Goal: Communication & Community: Answer question/provide support

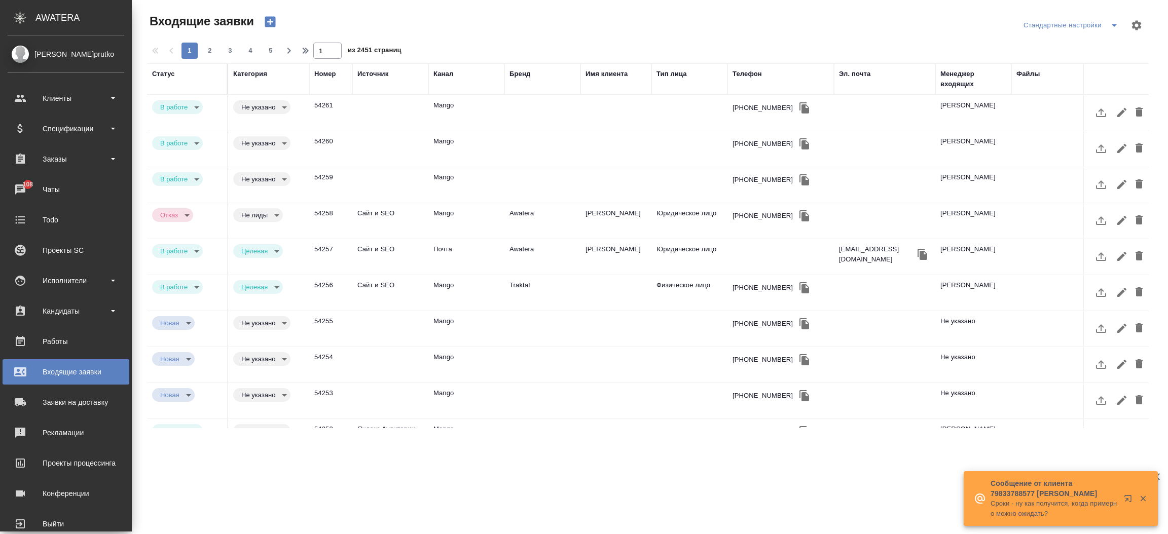
select select "RU"
click at [21, 187] on div "Чаты" at bounding box center [66, 189] width 117 height 15
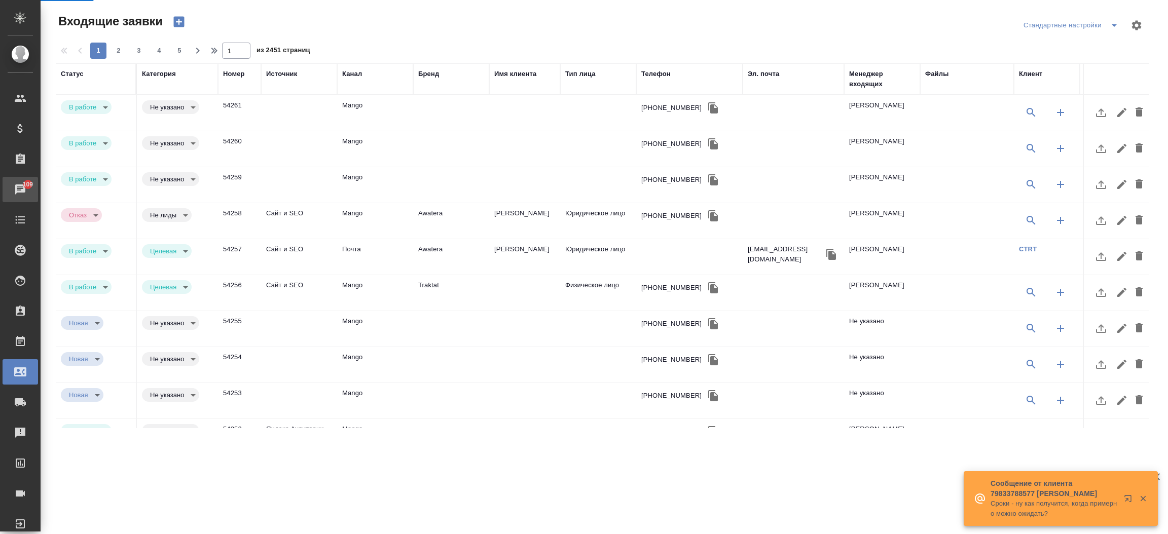
click at [20, 187] on div "Чаты" at bounding box center [7, 189] width 25 height 15
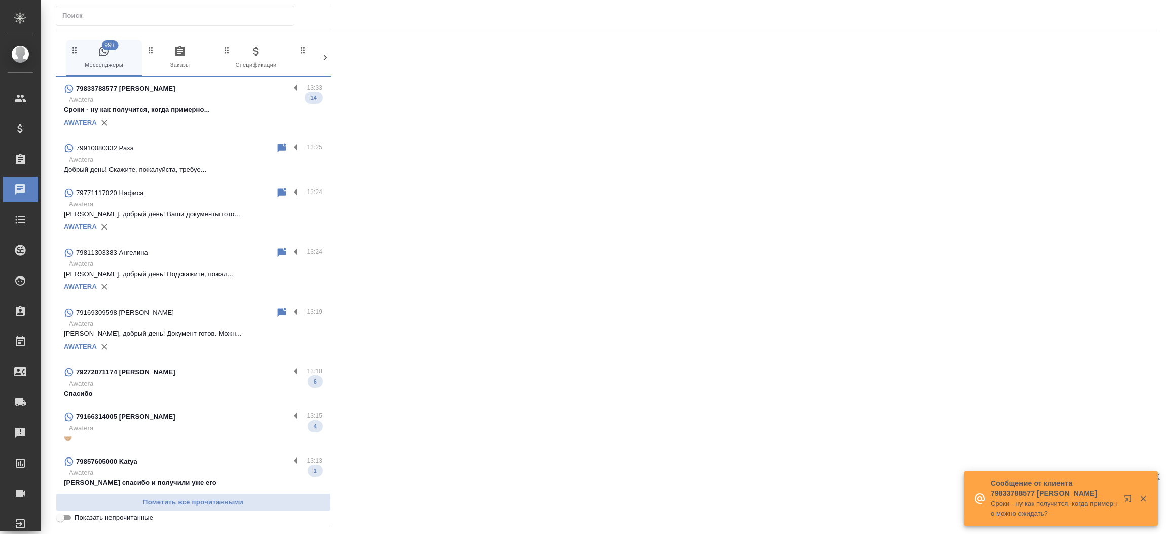
click at [133, 20] on input "text" at bounding box center [177, 16] width 231 height 14
paste input "[PERSON_NAME]"
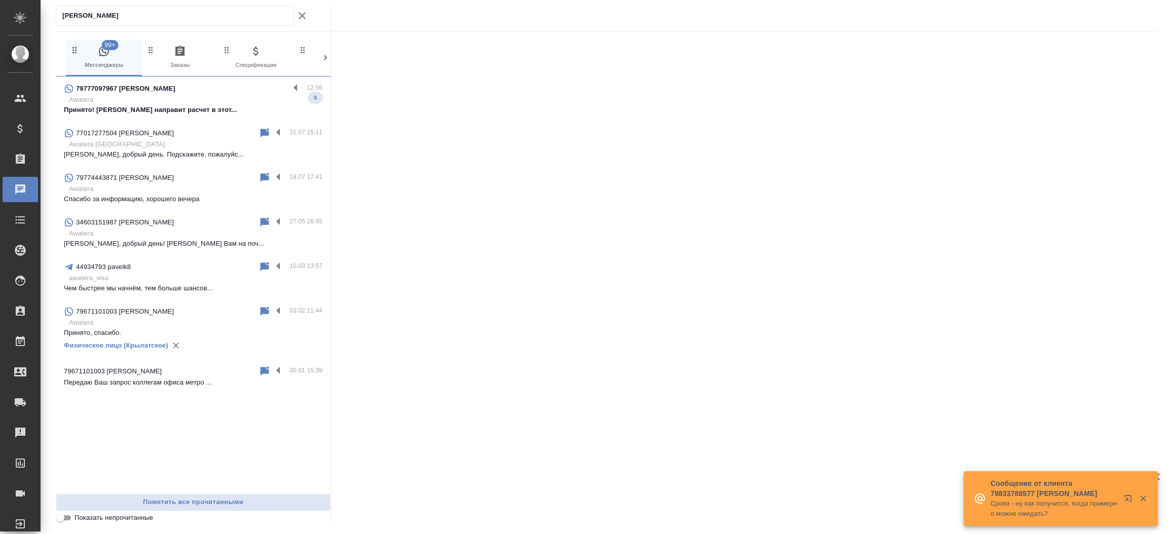
type input "[PERSON_NAME]"
click at [148, 107] on p "Принято! [PERSON_NAME] направит расчет в этот..." at bounding box center [193, 110] width 259 height 10
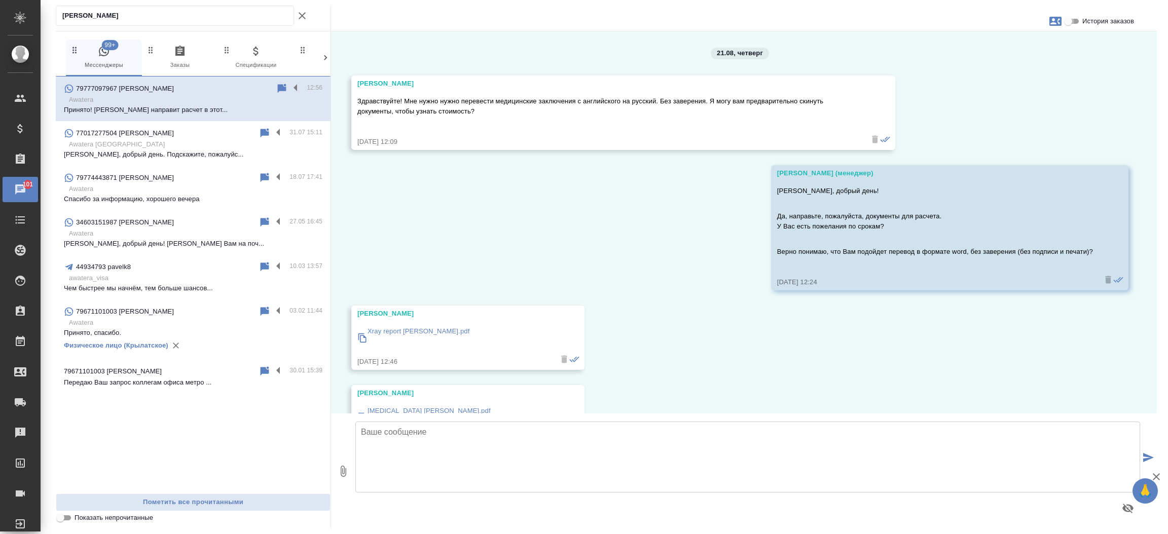
click at [1072, 24] on input "История заказов" at bounding box center [1068, 21] width 37 height 12
checkbox input "true"
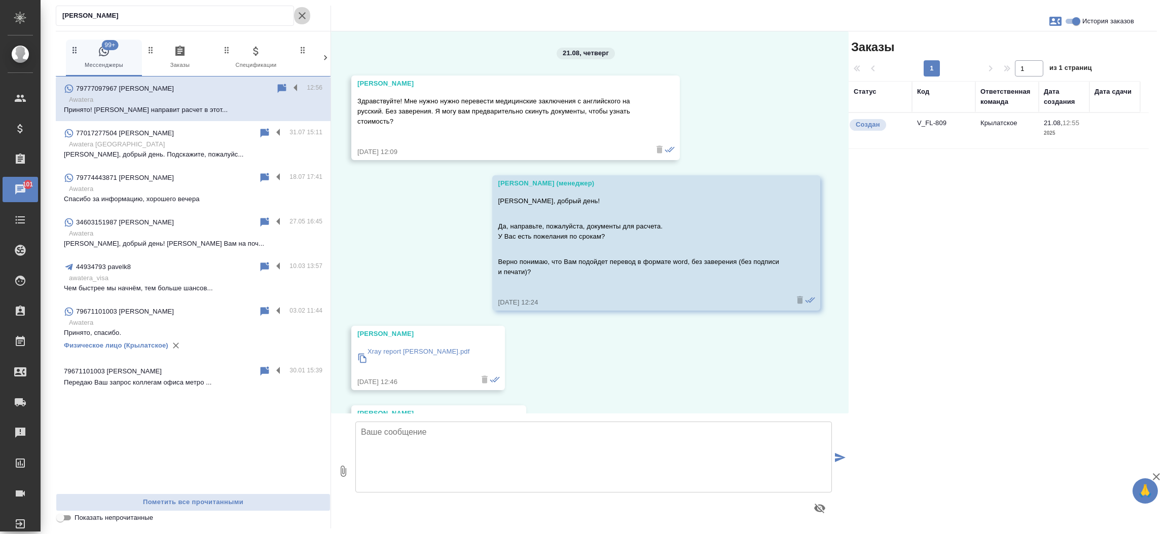
click at [301, 11] on icon "button" at bounding box center [302, 16] width 12 height 12
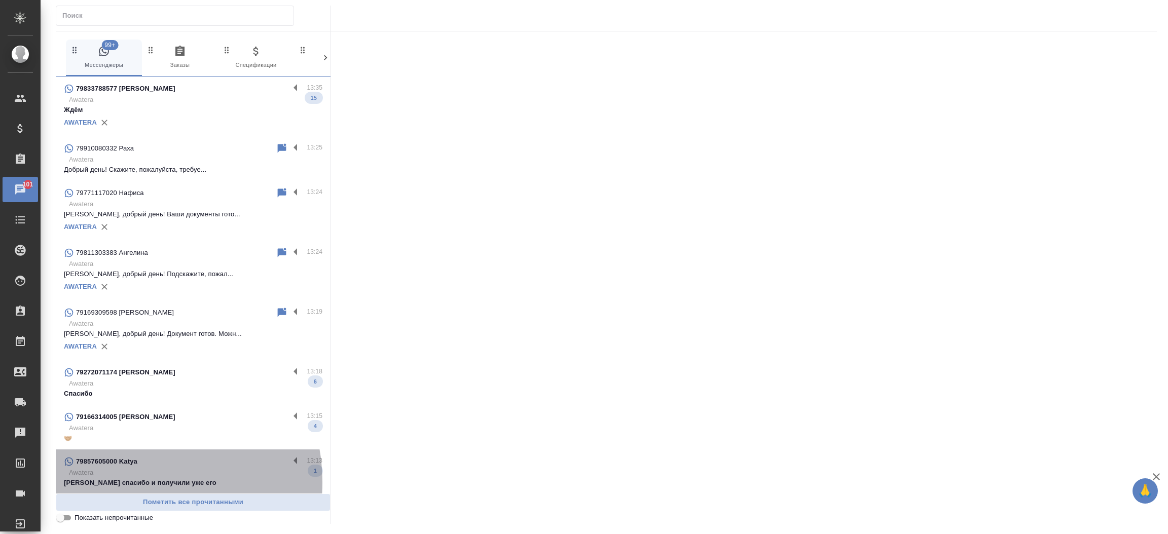
click at [130, 483] on p "[PERSON_NAME] спасибо и получили уже его" at bounding box center [193, 483] width 259 height 10
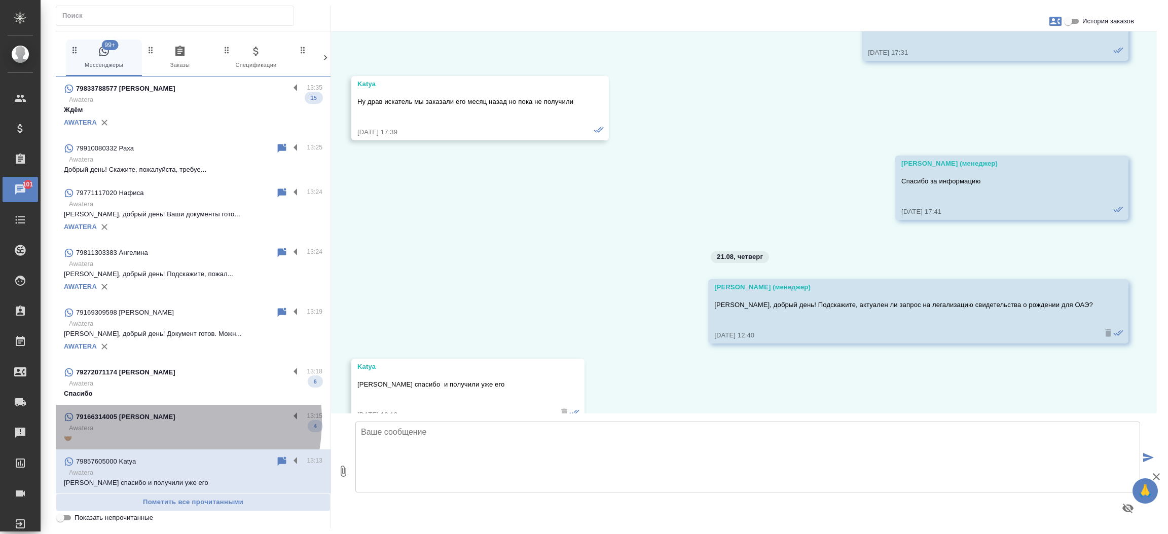
click at [144, 421] on div "79166314005 [PERSON_NAME]" at bounding box center [177, 417] width 226 height 12
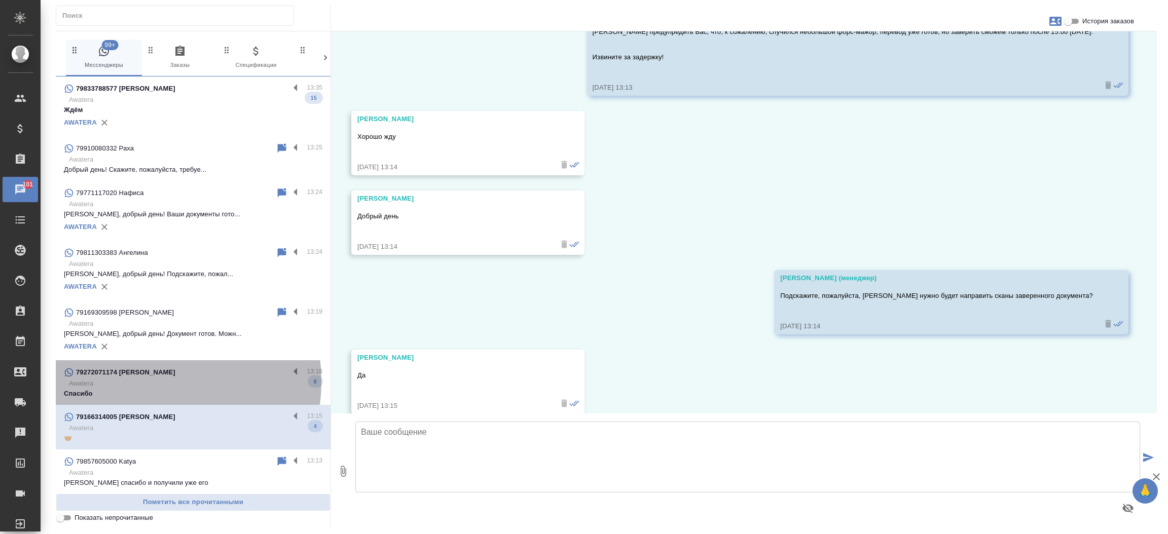
click at [153, 381] on p "Awatera" at bounding box center [196, 384] width 254 height 10
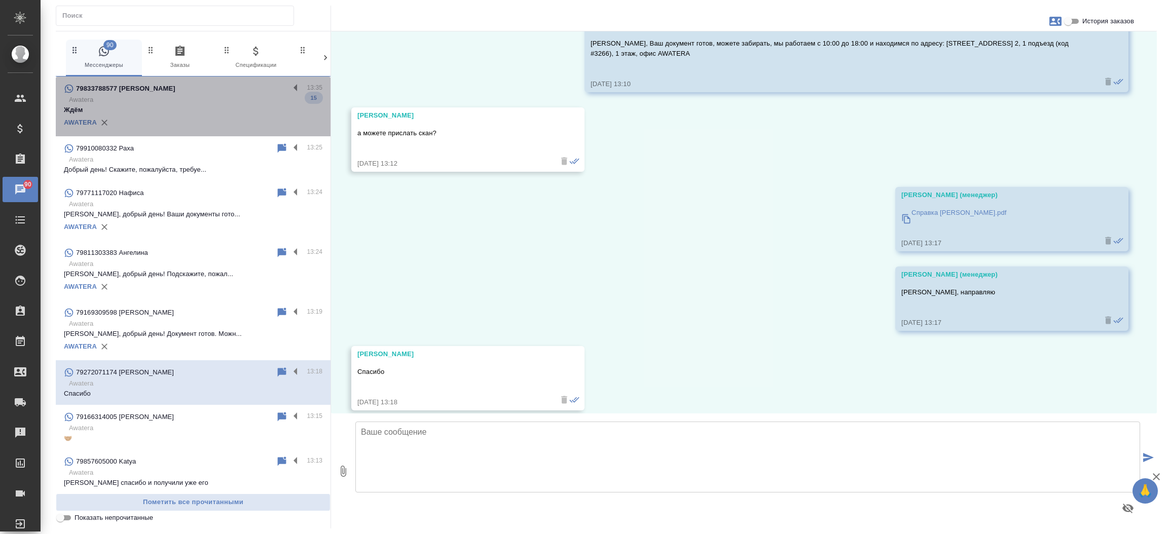
click at [211, 85] on div "79833788577 [PERSON_NAME]" at bounding box center [177, 89] width 226 height 12
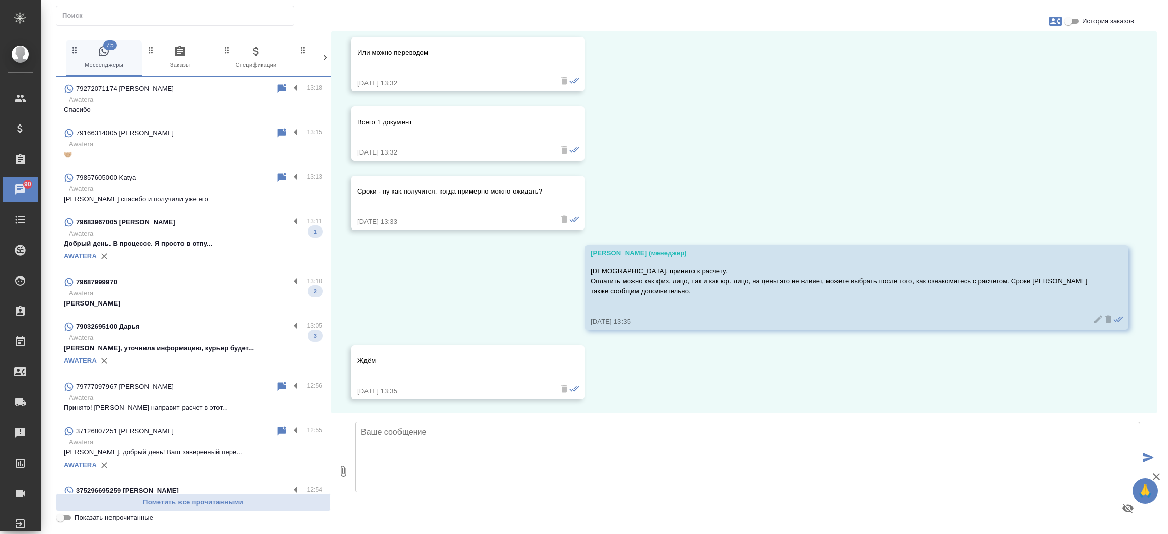
scroll to position [329, 0]
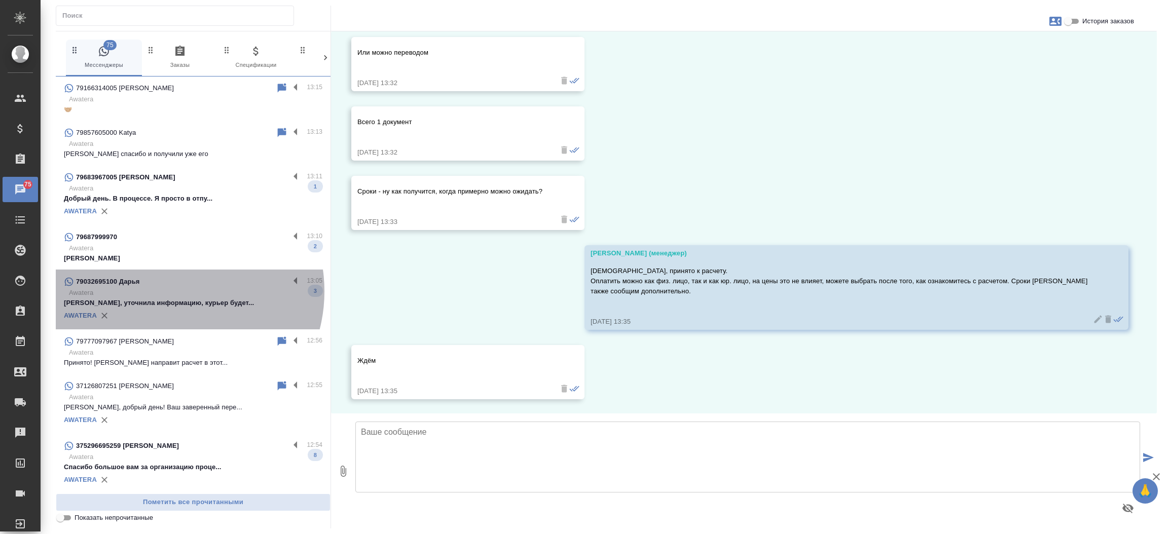
click at [171, 292] on p "Awatera" at bounding box center [196, 293] width 254 height 10
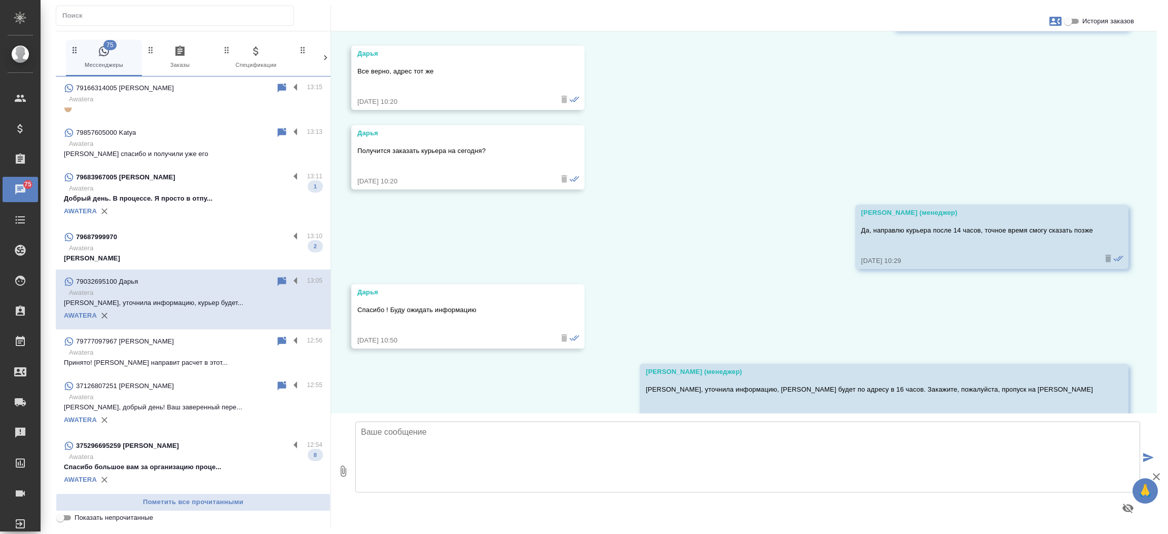
scroll to position [6314, 0]
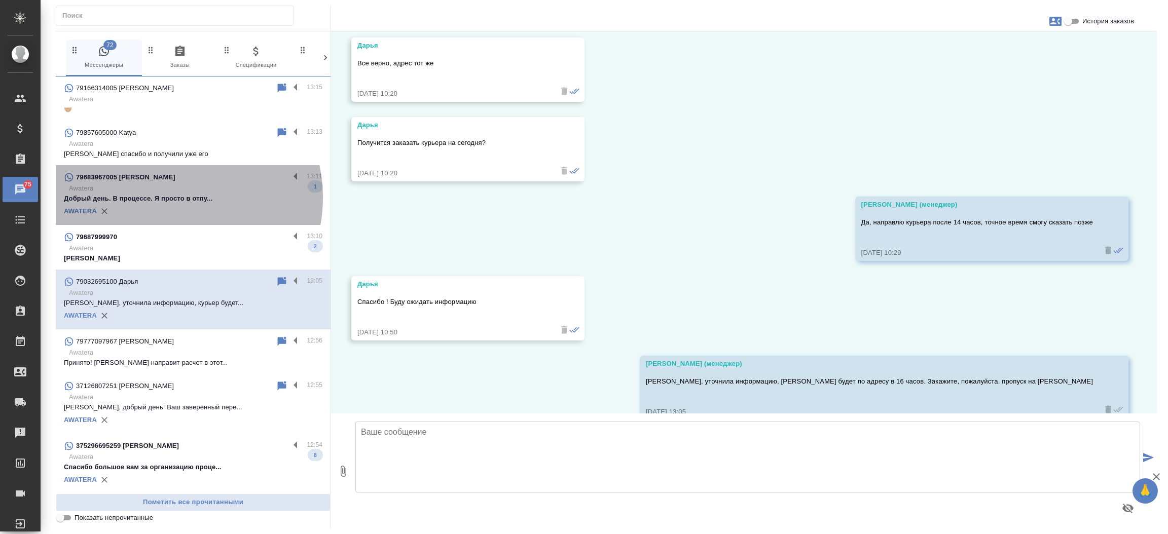
click at [168, 198] on p "Добрый день. В процессе. Я просто в отпу..." at bounding box center [193, 199] width 259 height 10
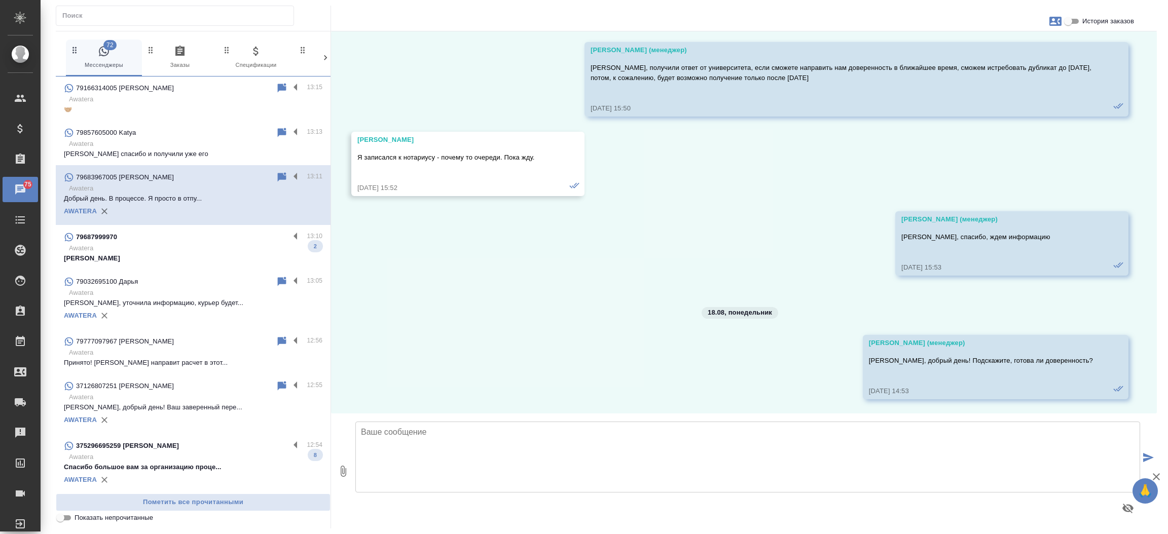
scroll to position [4429, 0]
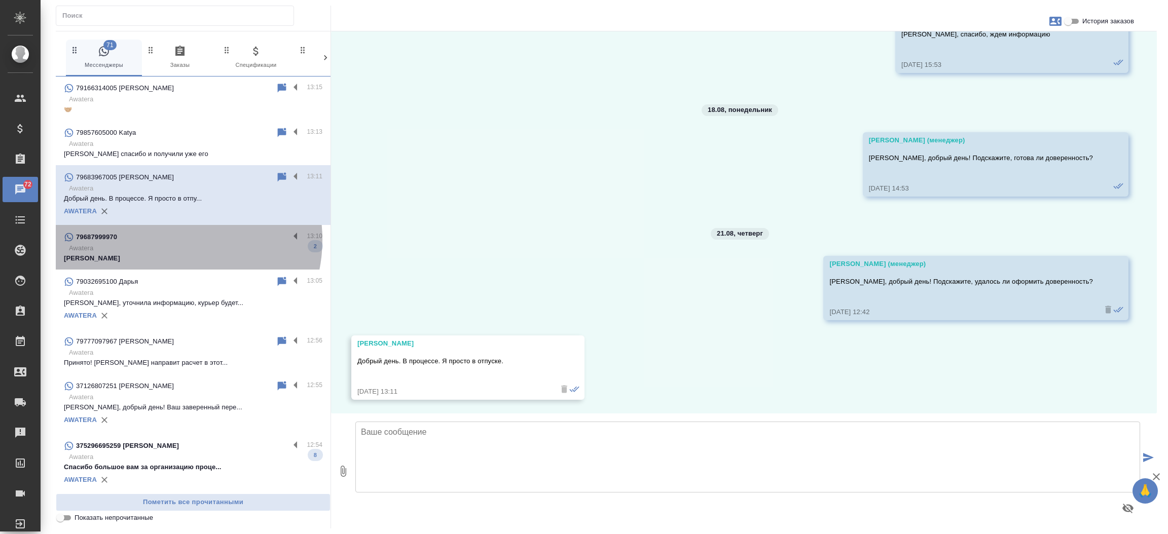
click at [168, 240] on div "79687999970" at bounding box center [177, 237] width 226 height 12
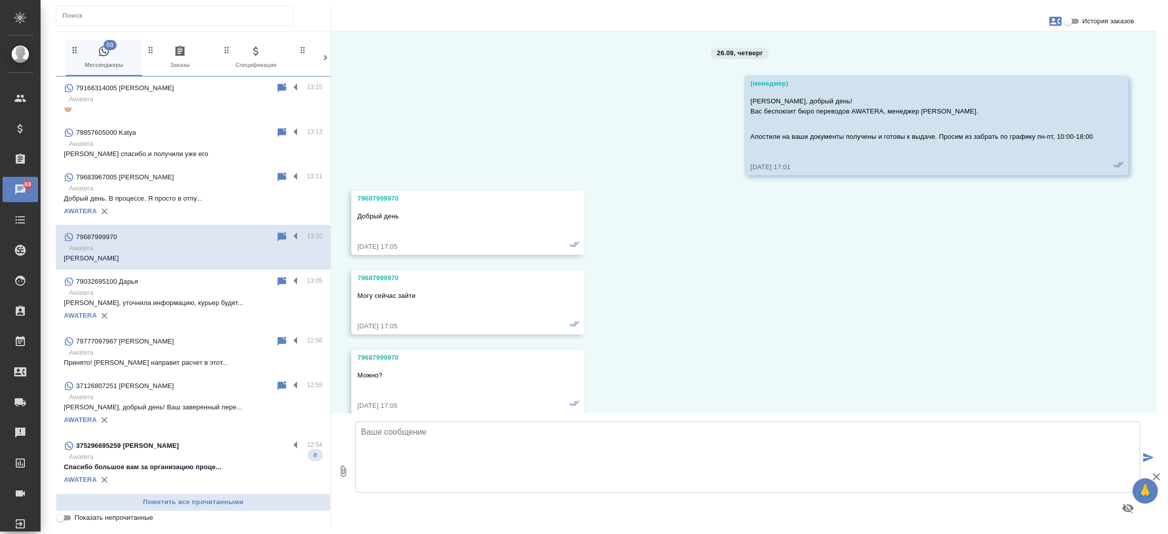
scroll to position [621, 0]
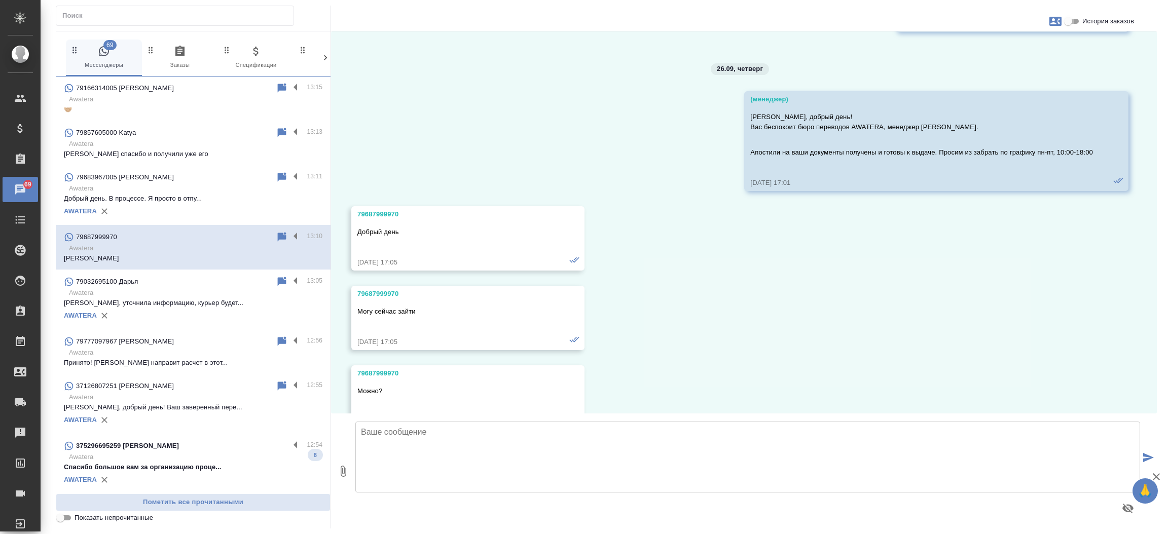
click at [1073, 18] on input "История заказов" at bounding box center [1068, 21] width 37 height 12
checkbox input "true"
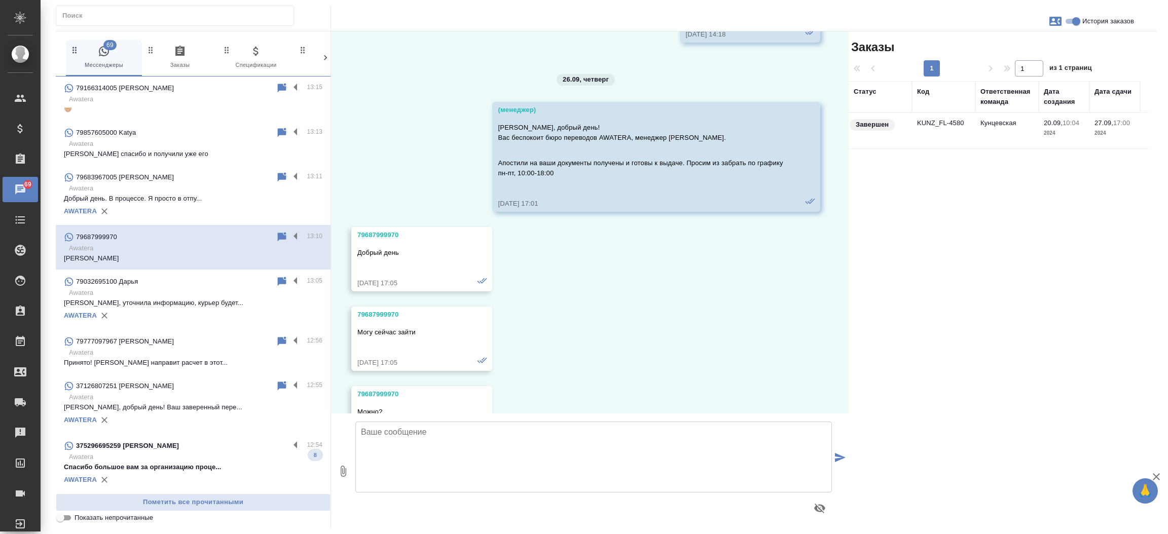
click at [923, 124] on td "KUNZ_FL-4580" at bounding box center [943, 130] width 63 height 35
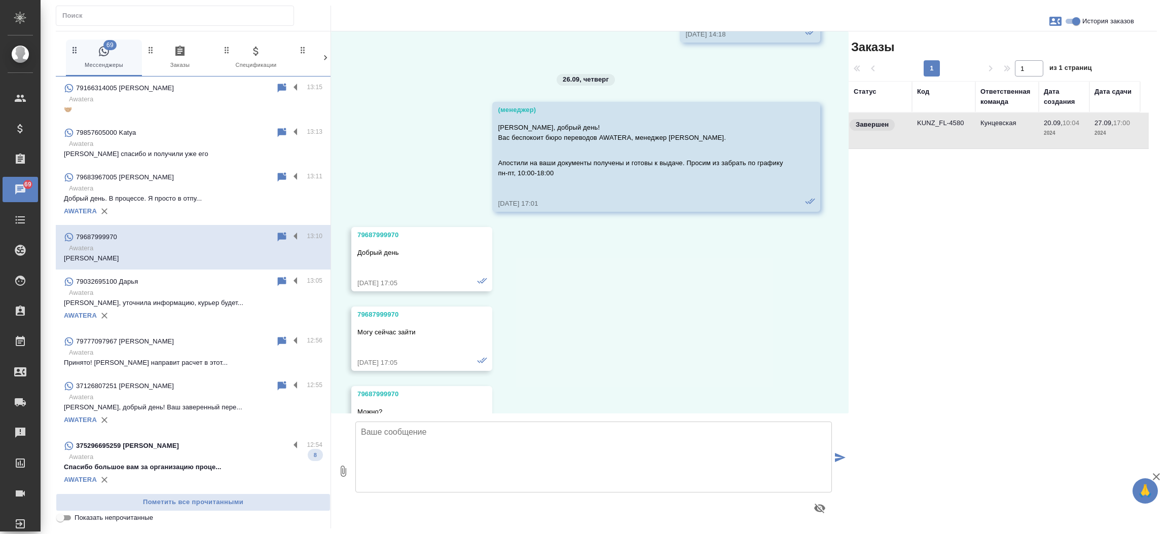
click at [923, 124] on td "KUNZ_FL-4580" at bounding box center [943, 130] width 63 height 35
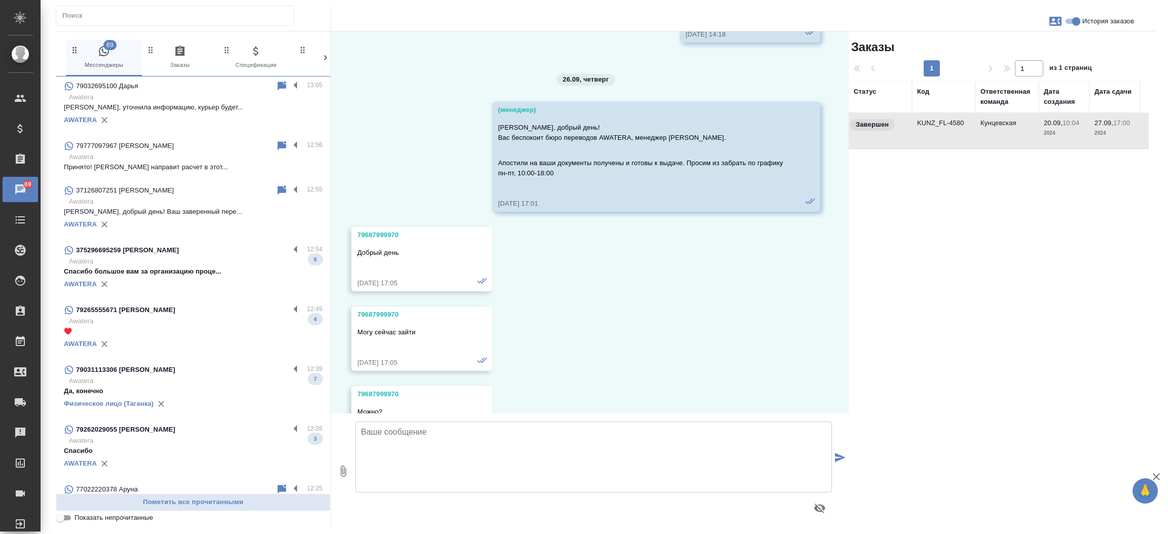
scroll to position [601, 0]
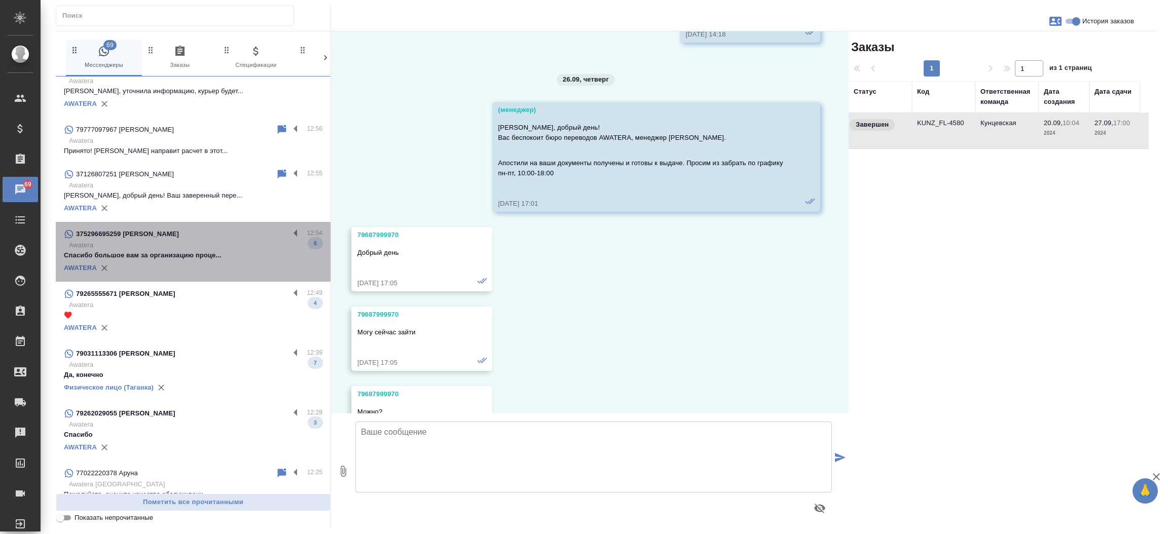
click at [203, 234] on div "375296695259 [PERSON_NAME]" at bounding box center [177, 234] width 226 height 12
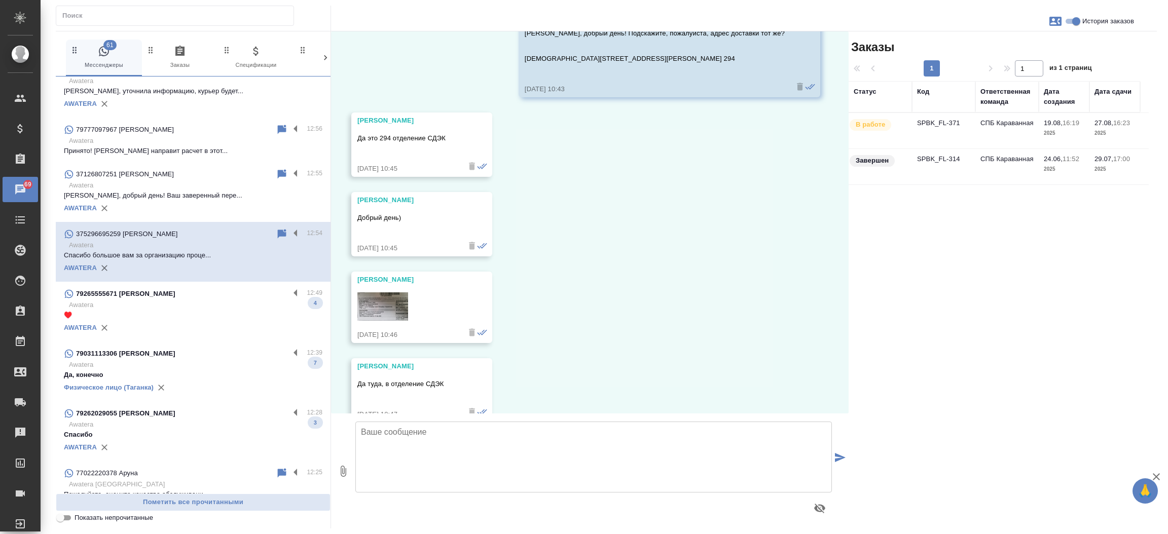
click at [194, 284] on div "79265555671 [PERSON_NAME] 12:49 Awatera ♥️ 4 AWATERA" at bounding box center [193, 312] width 275 height 60
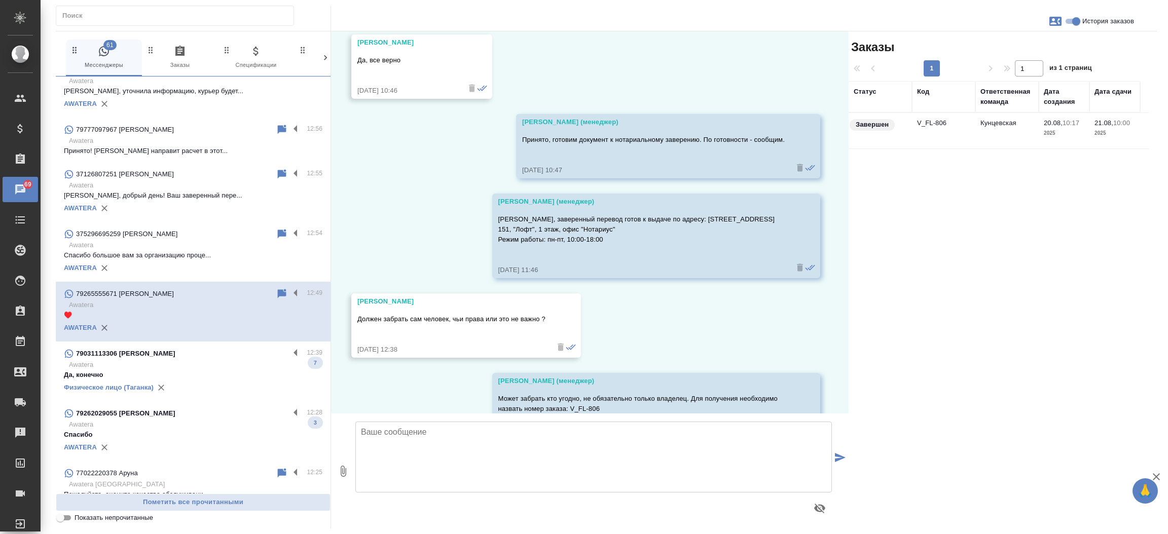
scroll to position [2060, 0]
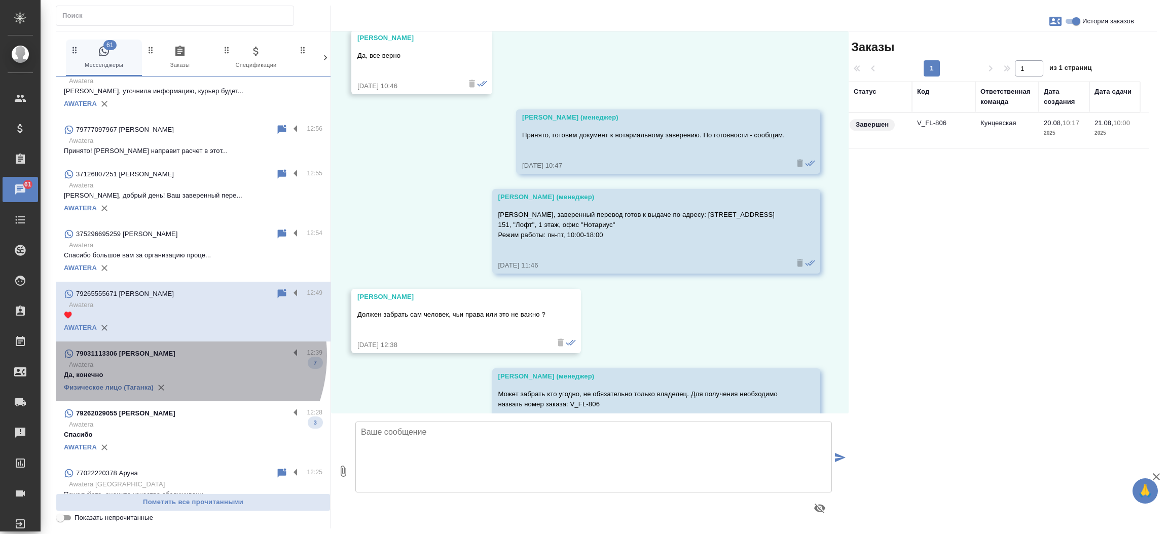
click at [175, 355] on p "79031113306 [PERSON_NAME]" at bounding box center [125, 354] width 99 height 10
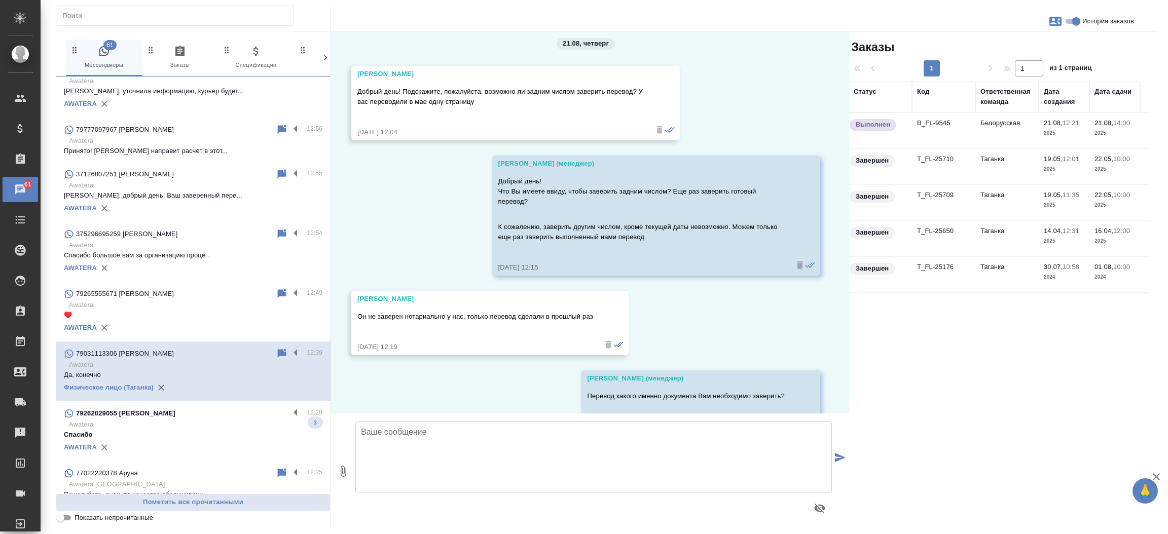
scroll to position [10353, 0]
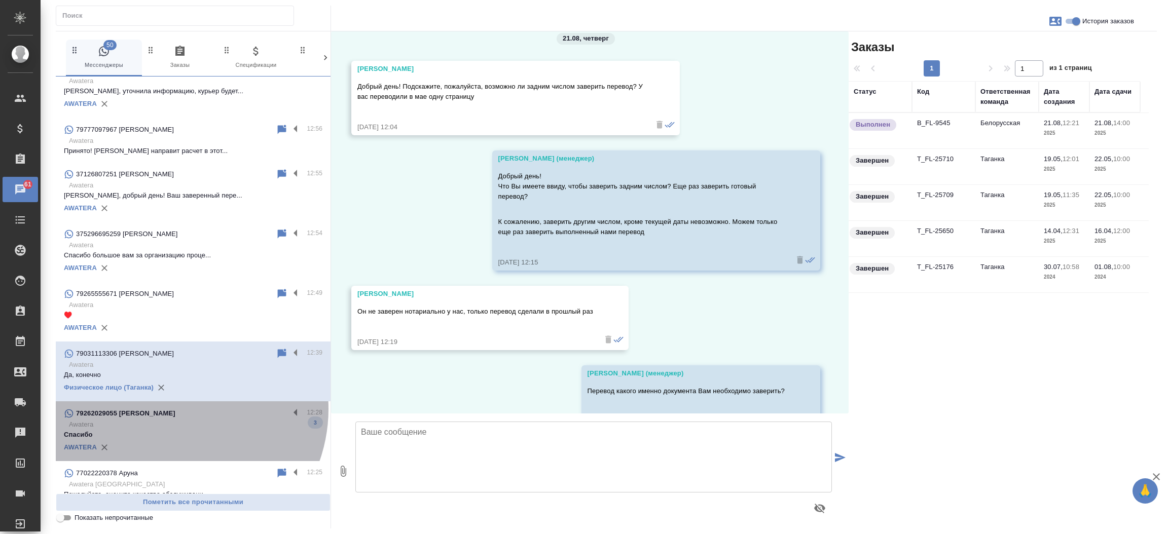
click at [172, 409] on div "79262029055 [PERSON_NAME]" at bounding box center [177, 414] width 226 height 12
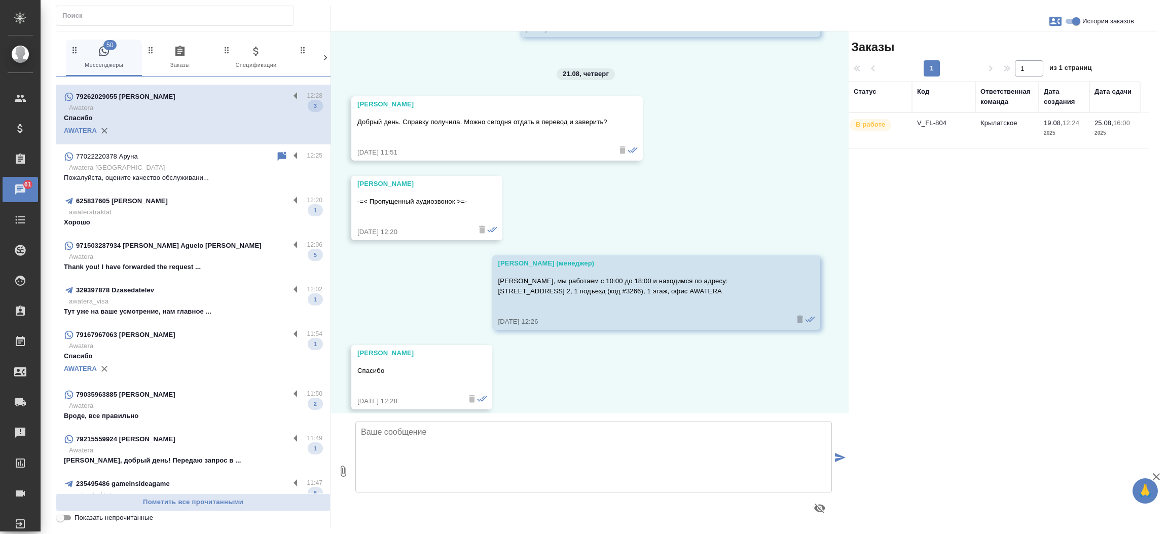
scroll to position [926, 0]
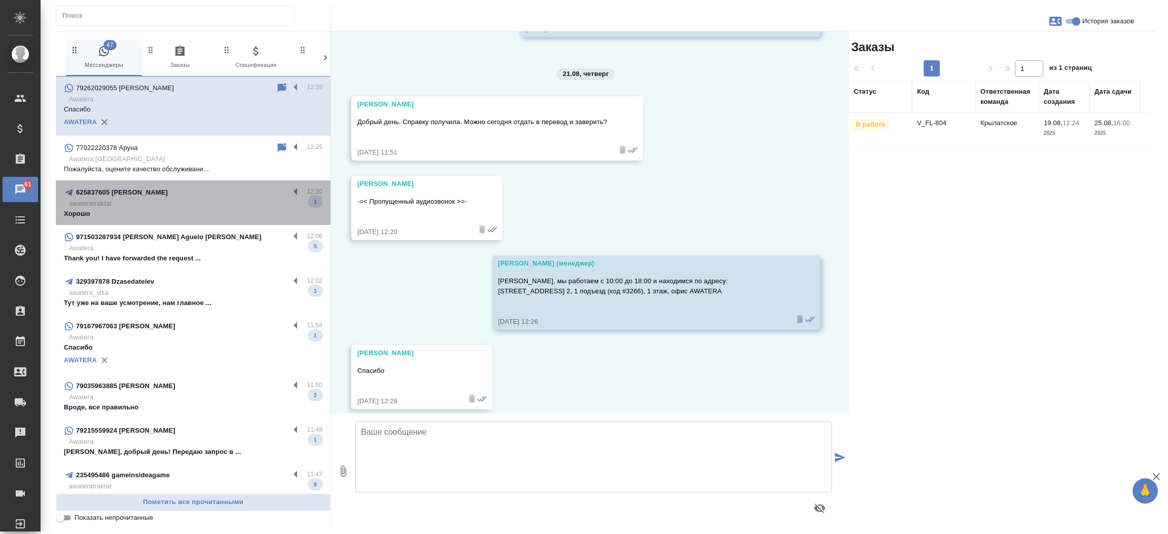
click at [209, 199] on p "awateratraktat" at bounding box center [196, 204] width 254 height 10
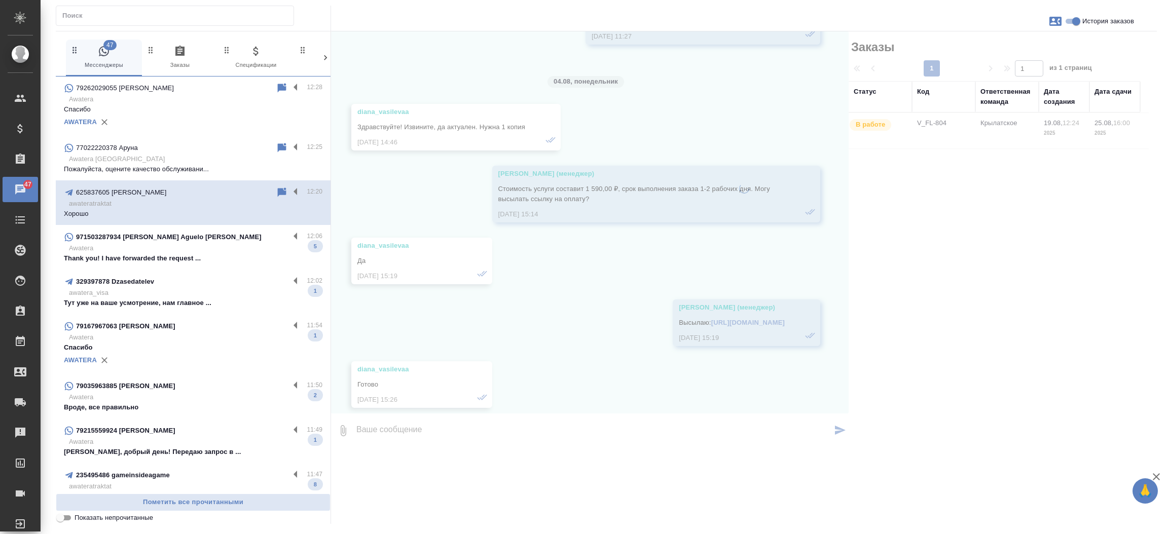
scroll to position [5024, 0]
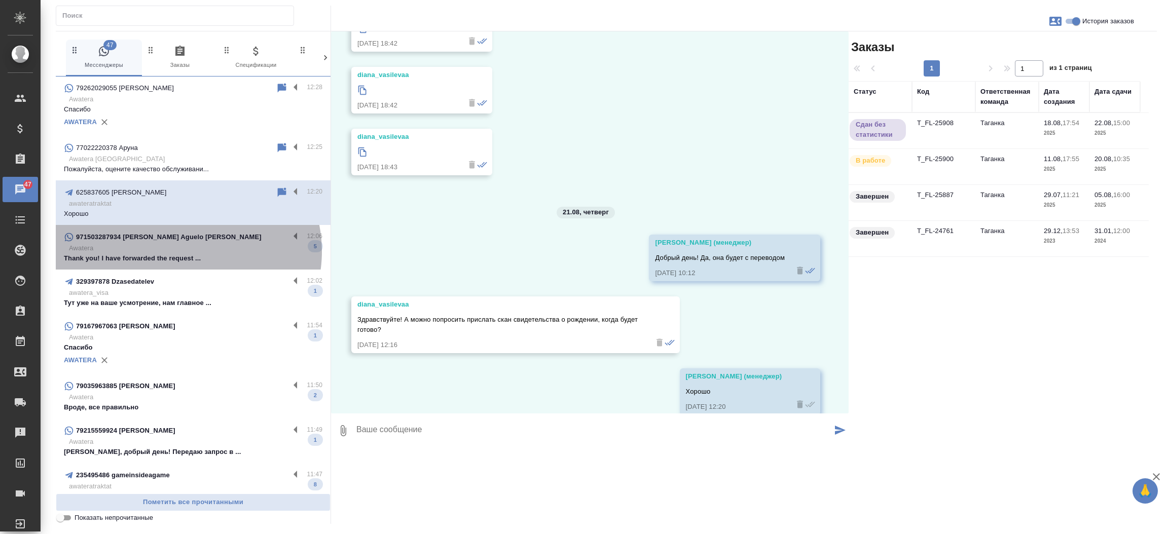
click at [187, 251] on p "Awatera" at bounding box center [196, 248] width 254 height 10
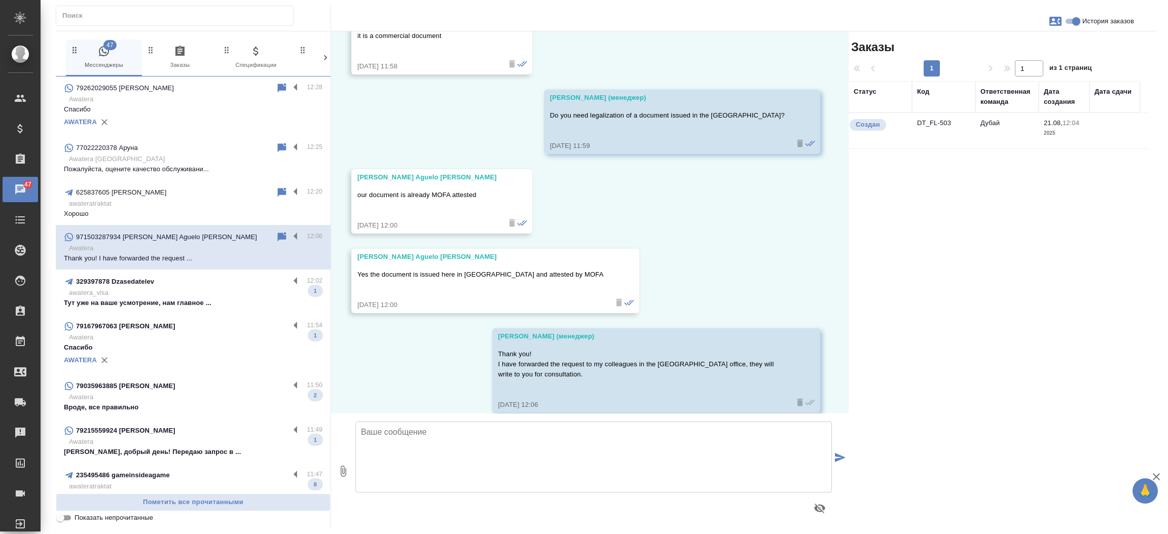
scroll to position [328, 0]
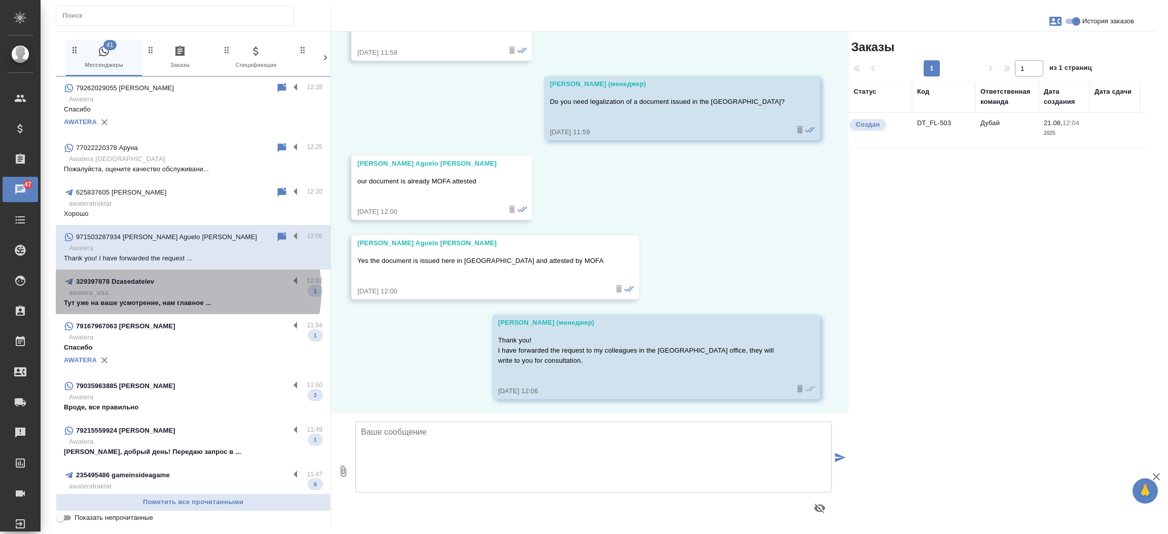
click at [182, 291] on p "awatera_visa" at bounding box center [196, 293] width 254 height 10
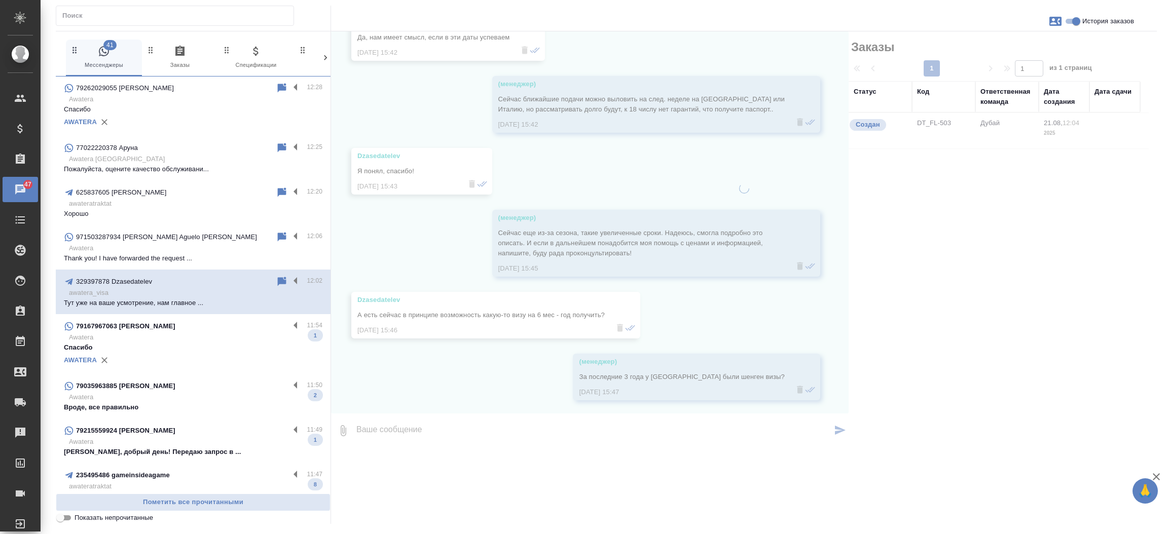
scroll to position [2717, 0]
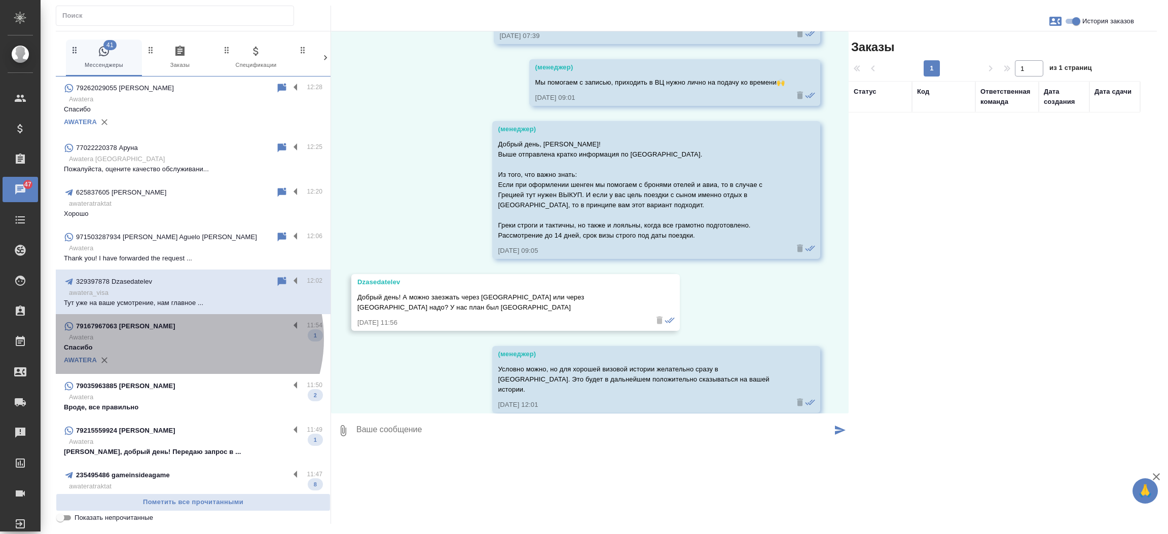
click at [180, 339] on p "Awatera" at bounding box center [196, 338] width 254 height 10
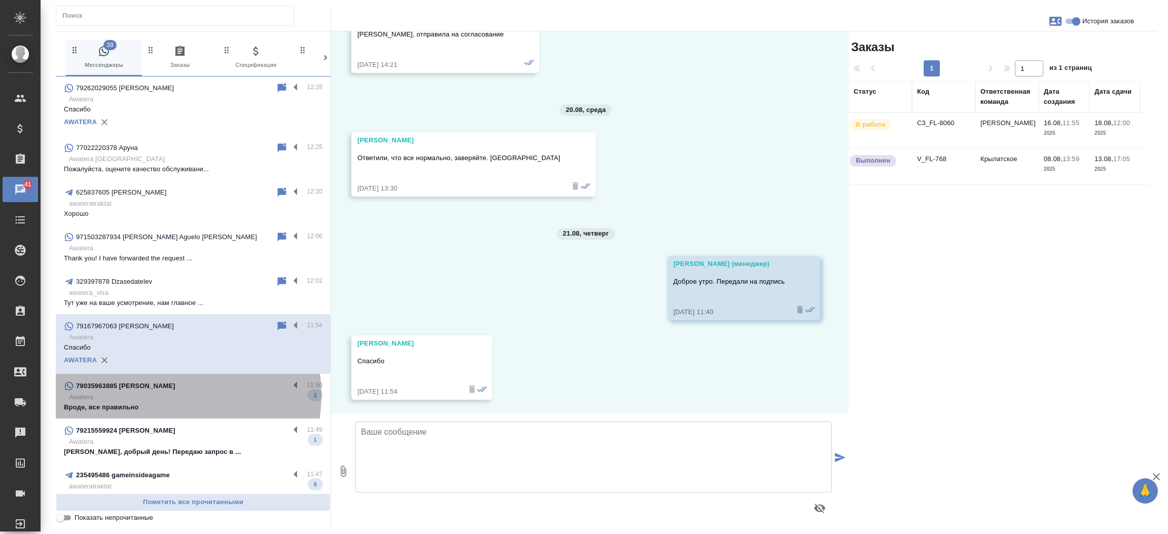
click at [164, 395] on p "Awatera" at bounding box center [196, 397] width 254 height 10
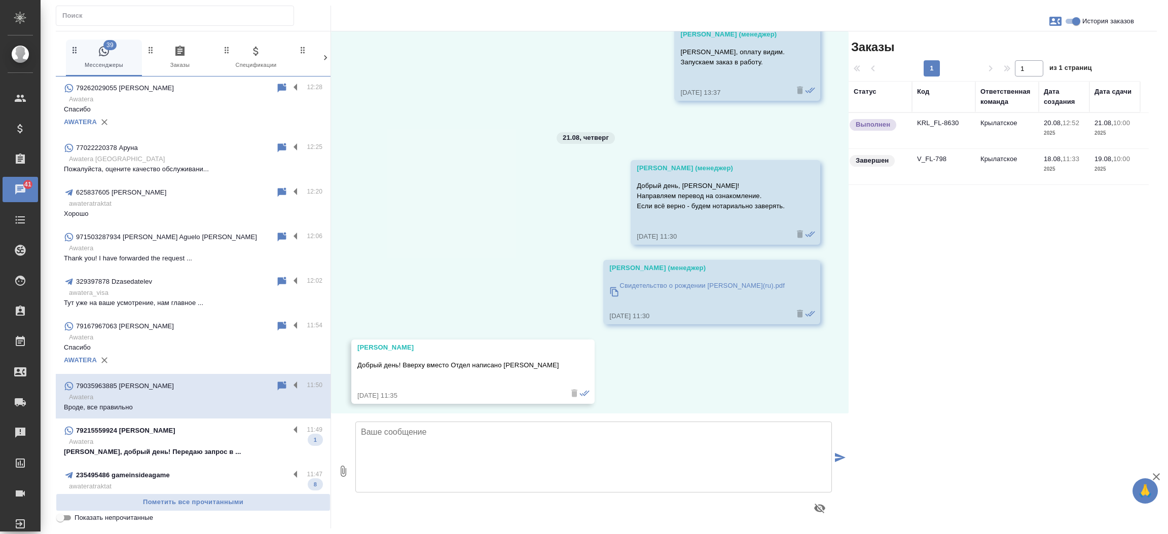
scroll to position [3752, 0]
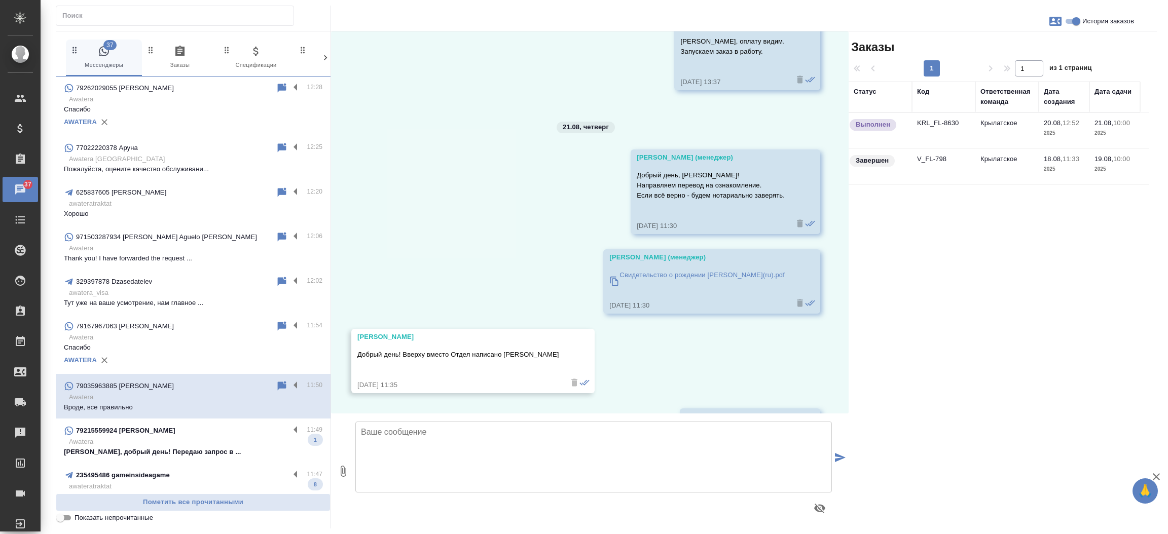
click at [918, 124] on td "KRL_FL-8630" at bounding box center [943, 130] width 63 height 35
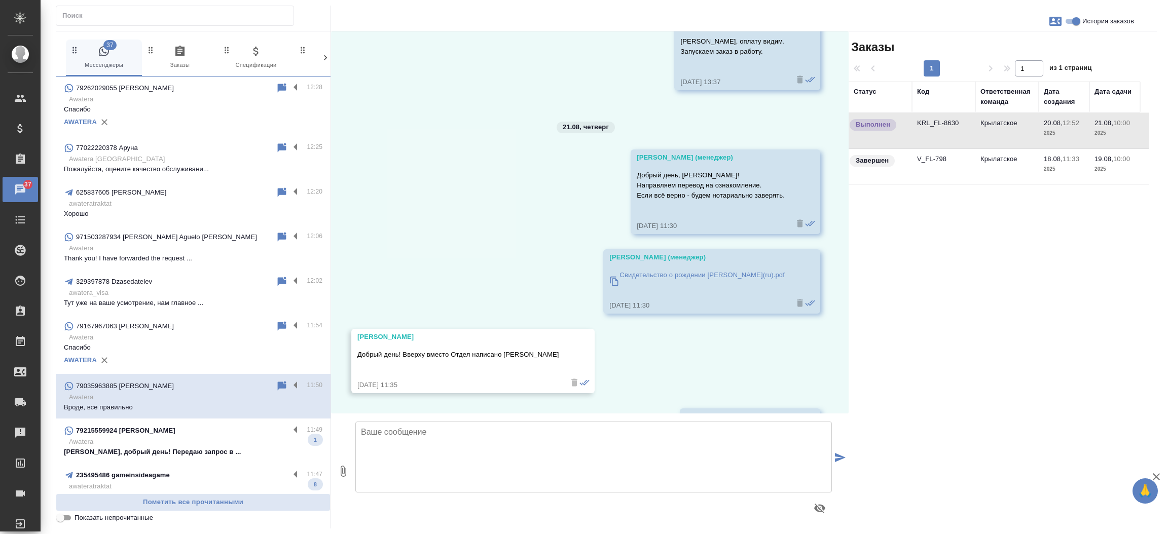
click at [918, 124] on td "KRL_FL-8630" at bounding box center [943, 130] width 63 height 35
click at [130, 426] on p "79215559924 [PERSON_NAME]" at bounding box center [125, 431] width 99 height 10
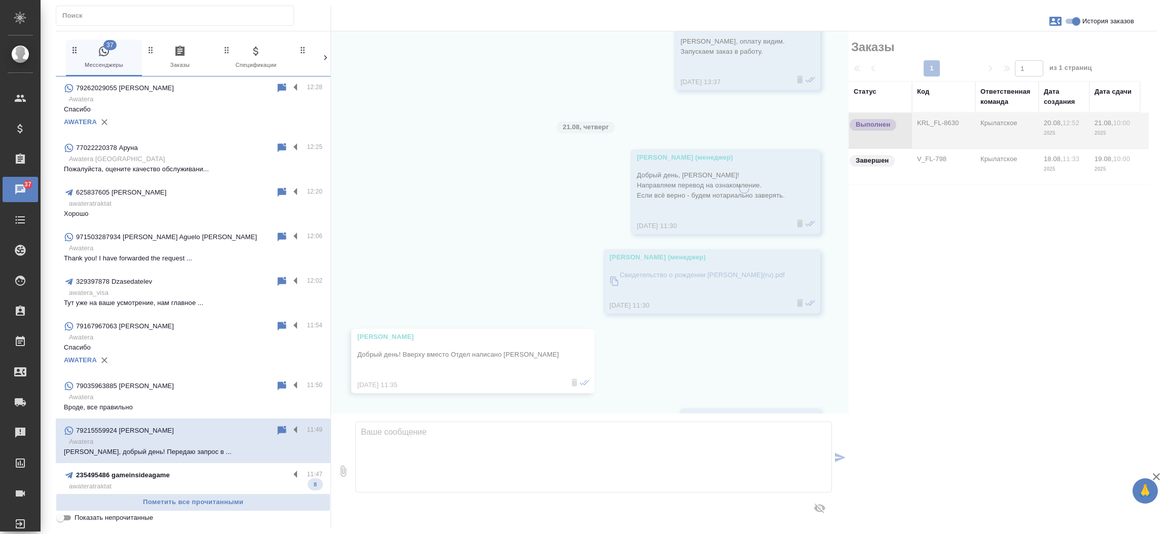
scroll to position [0, 0]
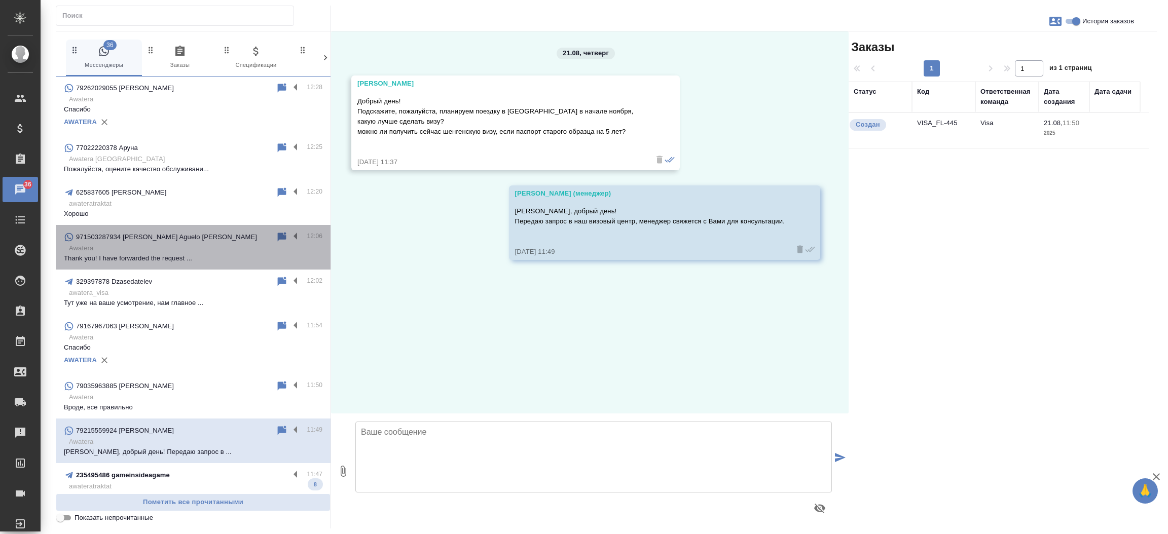
drag, startPoint x: 318, startPoint y: 252, endPoint x: 318, endPoint y: 259, distance: 6.6
click at [318, 259] on div "971503287934 [PERSON_NAME] Aguelo [PERSON_NAME] 12:06 Awatera Thank you! I have…" at bounding box center [193, 247] width 275 height 45
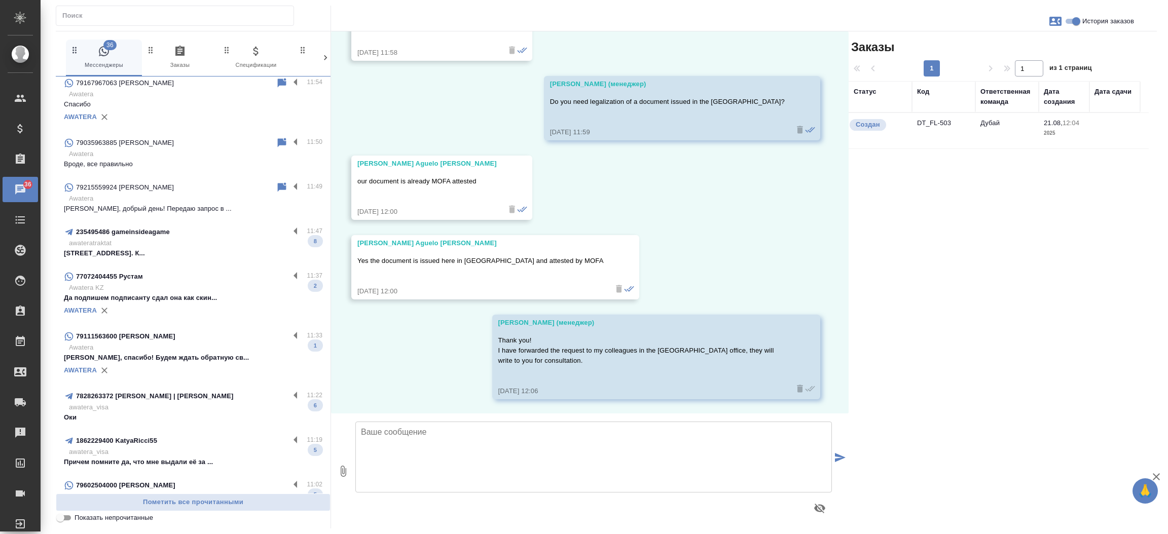
scroll to position [1190, 0]
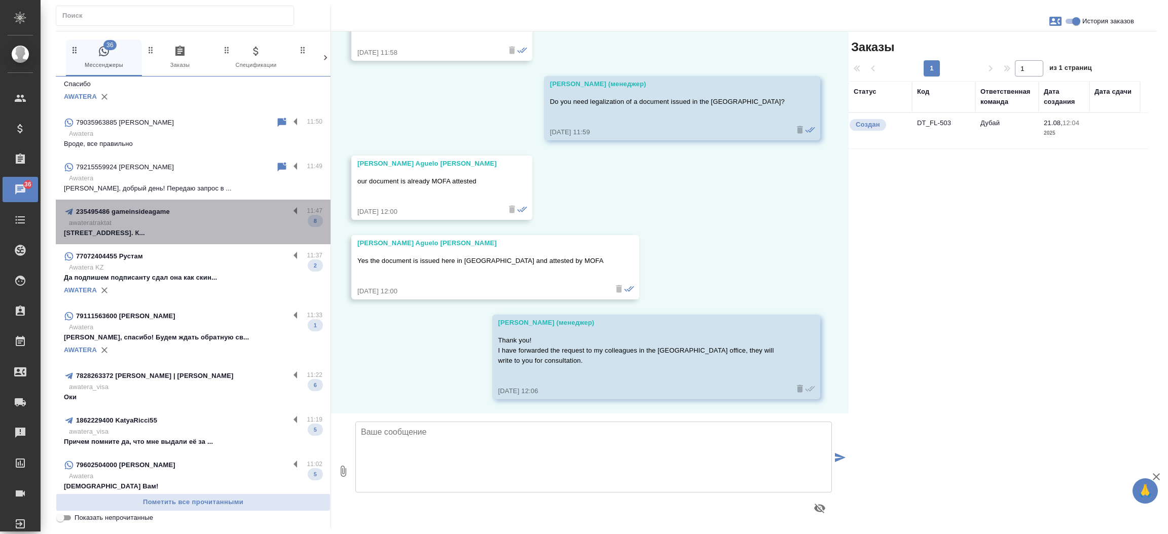
click at [208, 206] on div "235495486 gameinsideagame" at bounding box center [177, 212] width 226 height 12
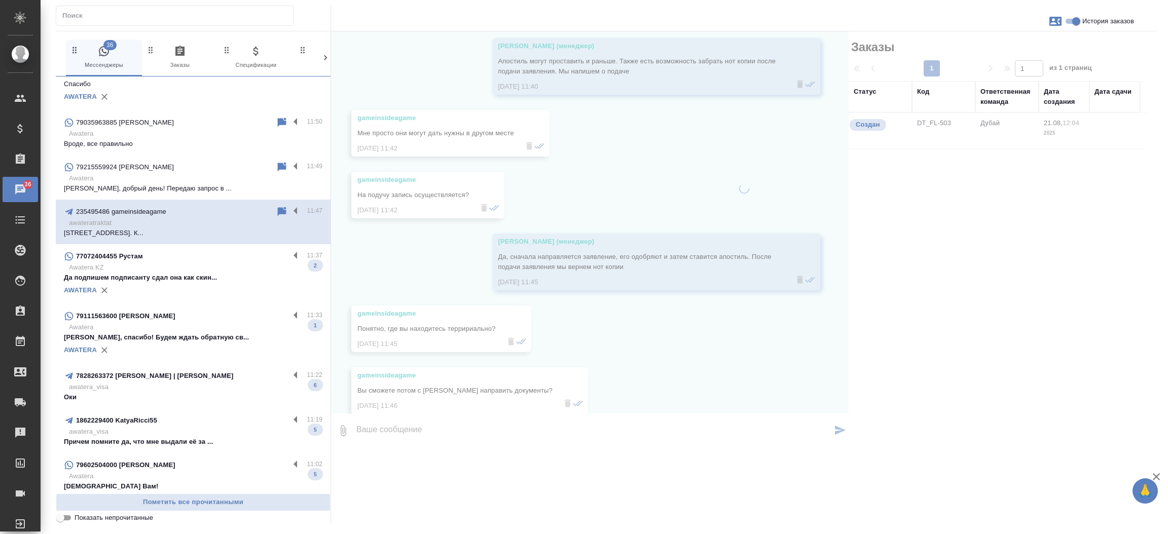
scroll to position [987, 0]
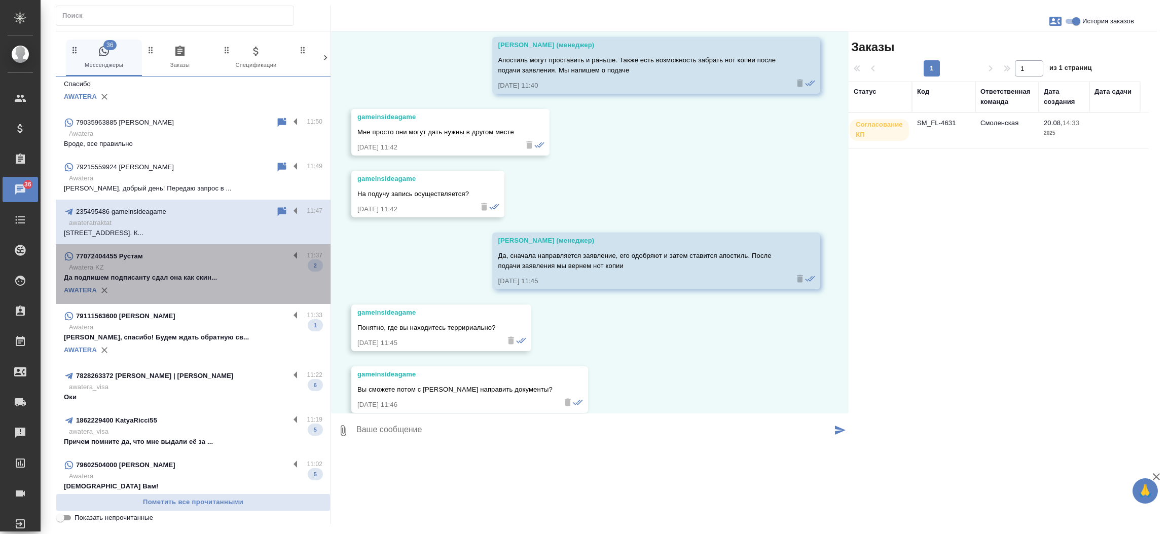
click at [195, 266] on p "Awatera KZ" at bounding box center [196, 268] width 254 height 10
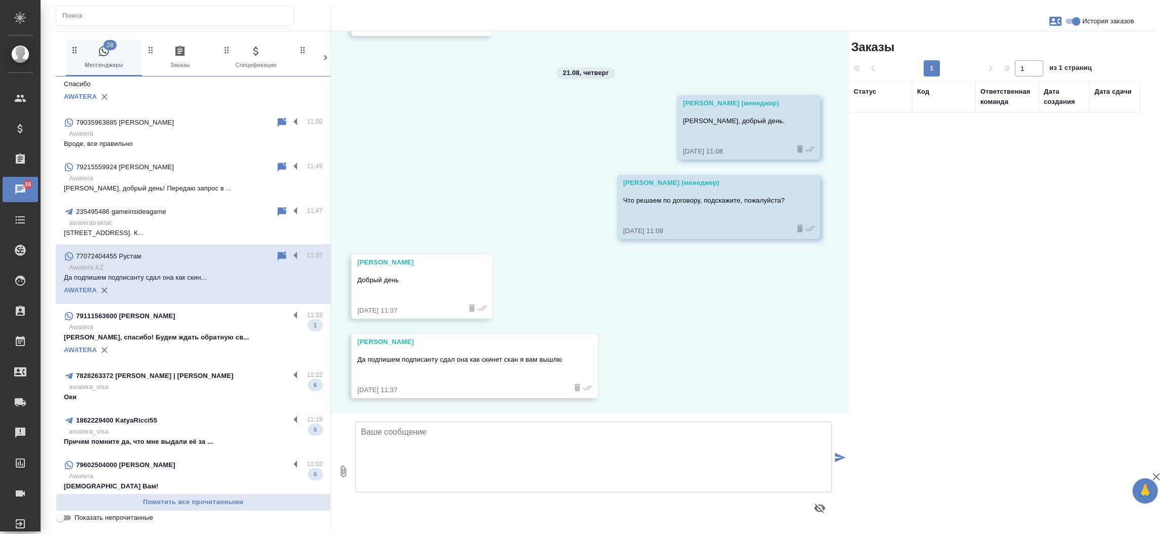
scroll to position [7440, 0]
click at [220, 387] on p "awatera_visa" at bounding box center [196, 387] width 254 height 10
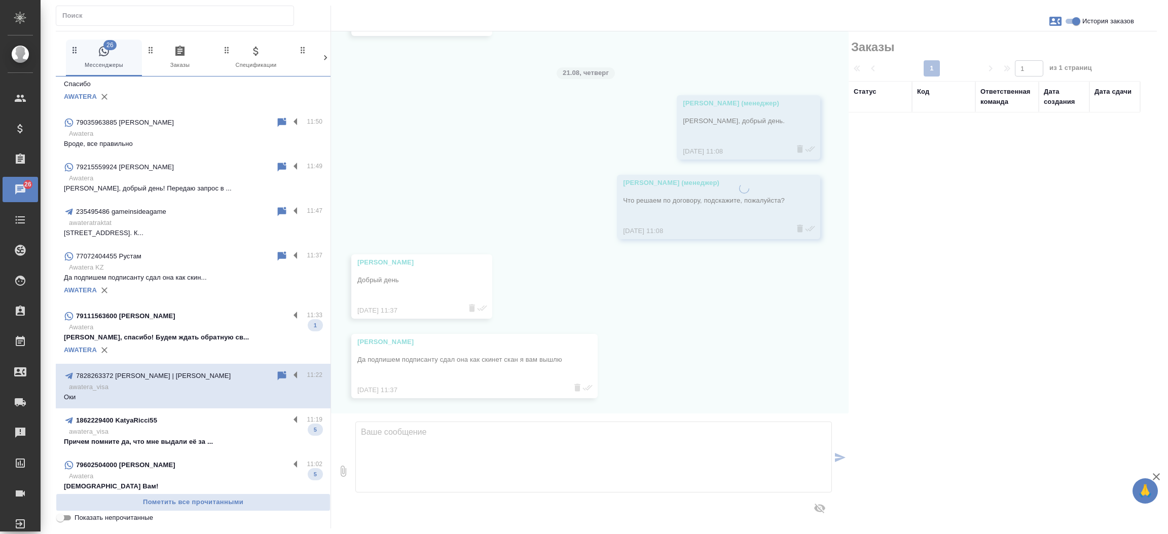
click at [199, 339] on p "[PERSON_NAME], спасибо! Будем ждать обратную св..." at bounding box center [193, 338] width 259 height 10
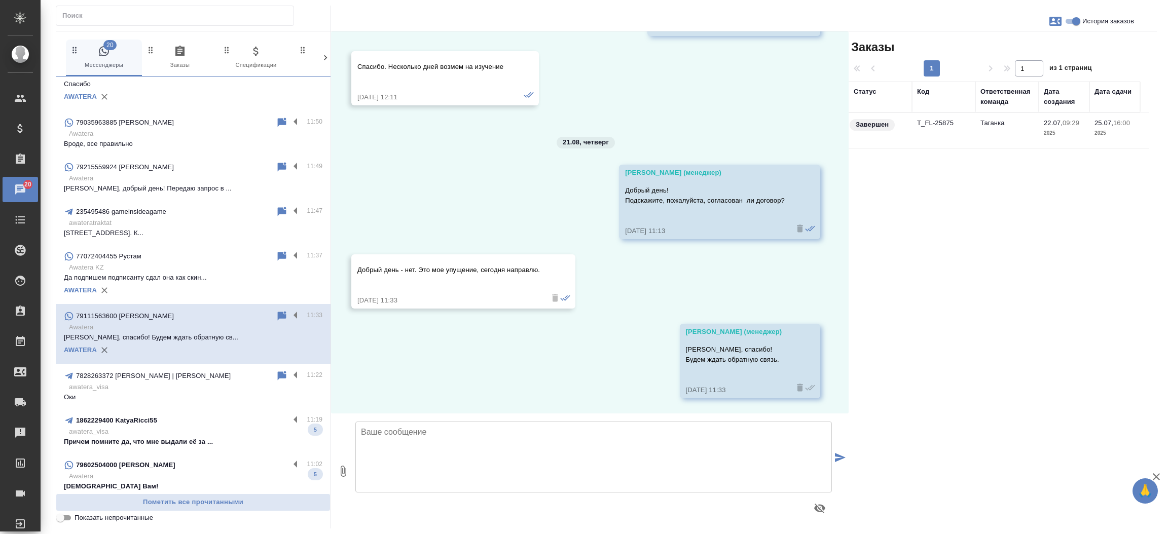
scroll to position [6840, 0]
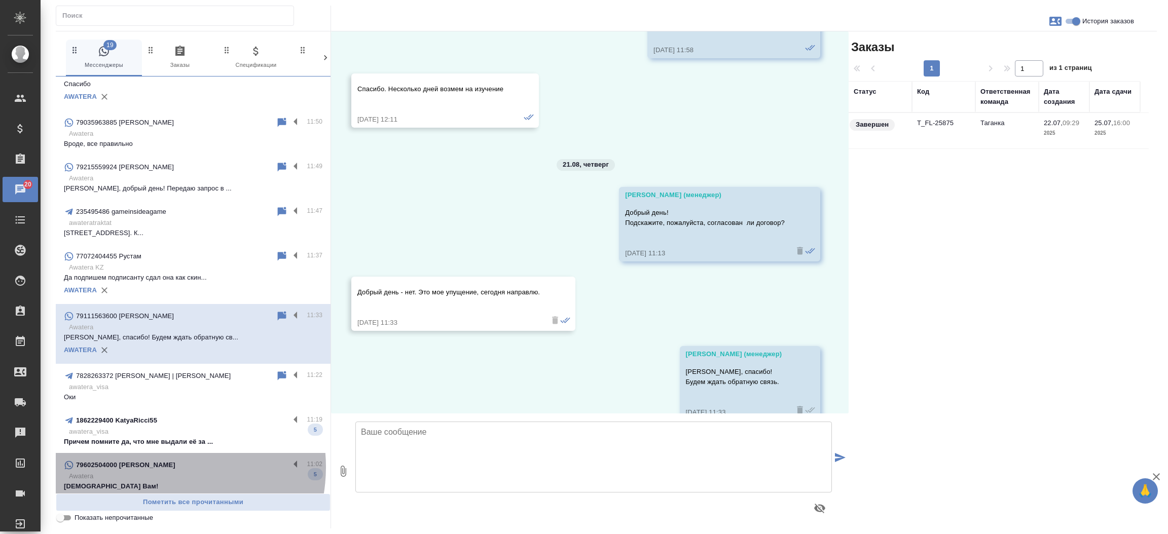
click at [161, 467] on p "79602504000 [PERSON_NAME]" at bounding box center [125, 465] width 99 height 10
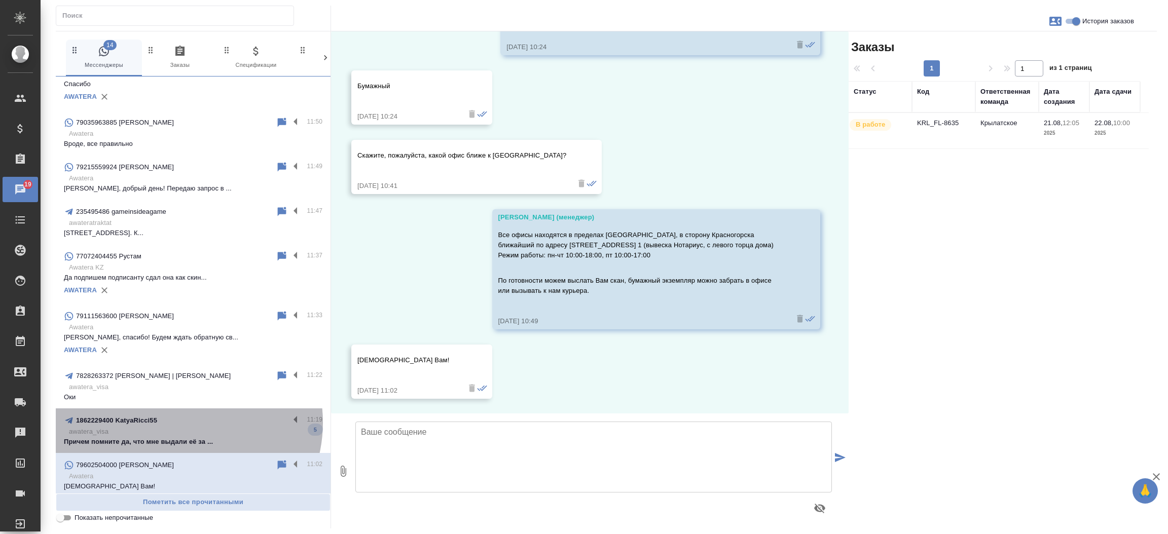
click at [181, 422] on div "1862229400 KatyaRicci55" at bounding box center [177, 421] width 226 height 12
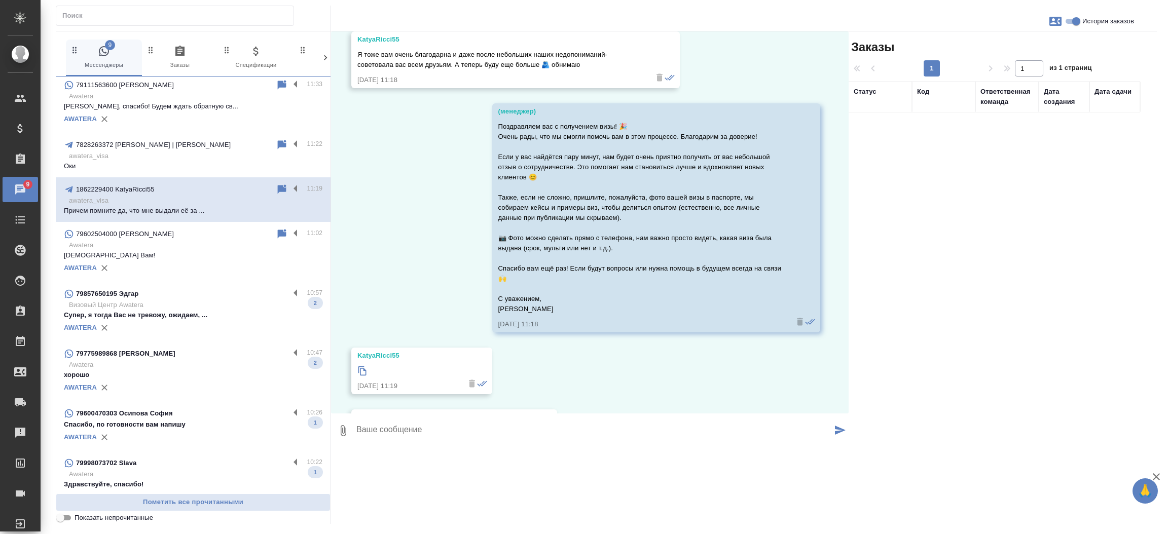
scroll to position [1425, 0]
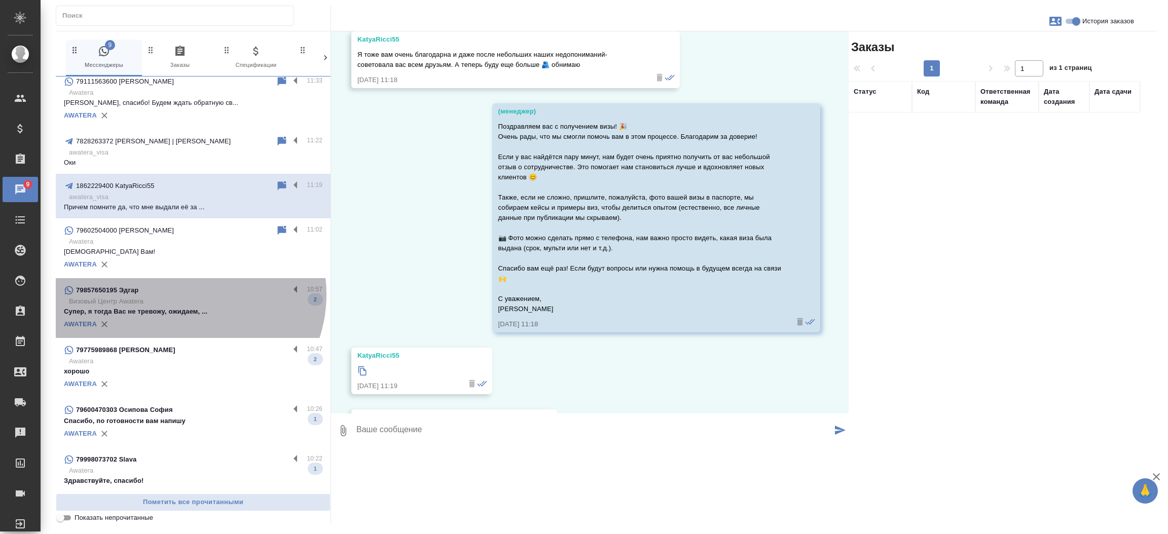
click at [186, 294] on div "79857650195 Эдгар" at bounding box center [177, 290] width 226 height 12
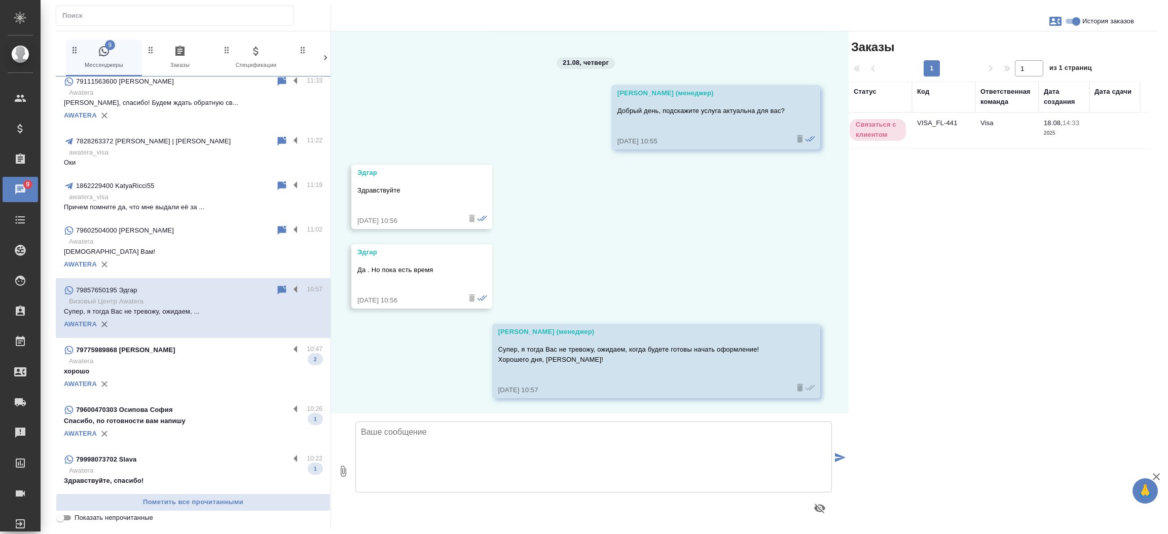
scroll to position [934, 0]
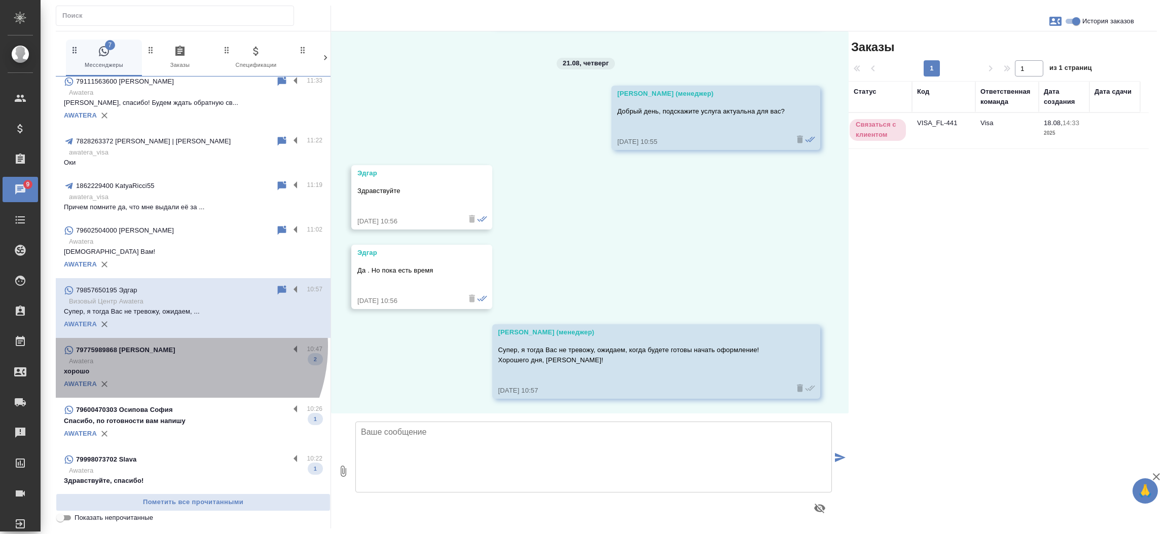
click at [170, 346] on div "79775989868 [PERSON_NAME]" at bounding box center [177, 350] width 226 height 12
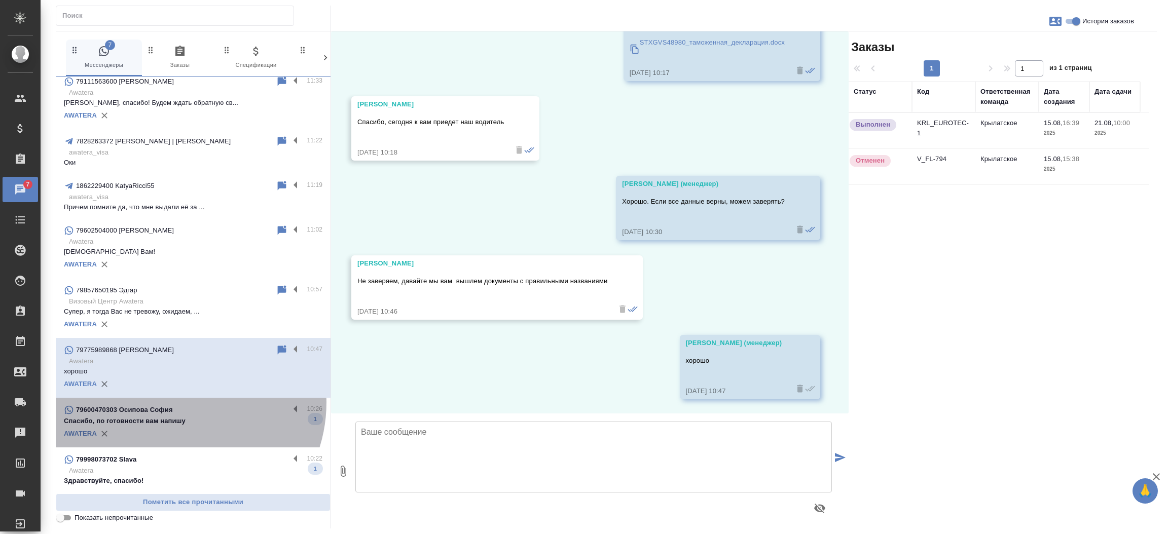
click at [175, 402] on div "79600470303 [PERSON_NAME][GEOGRAPHIC_DATA] 10:26 Спасибо, по готовности вам нап…" at bounding box center [193, 423] width 275 height 50
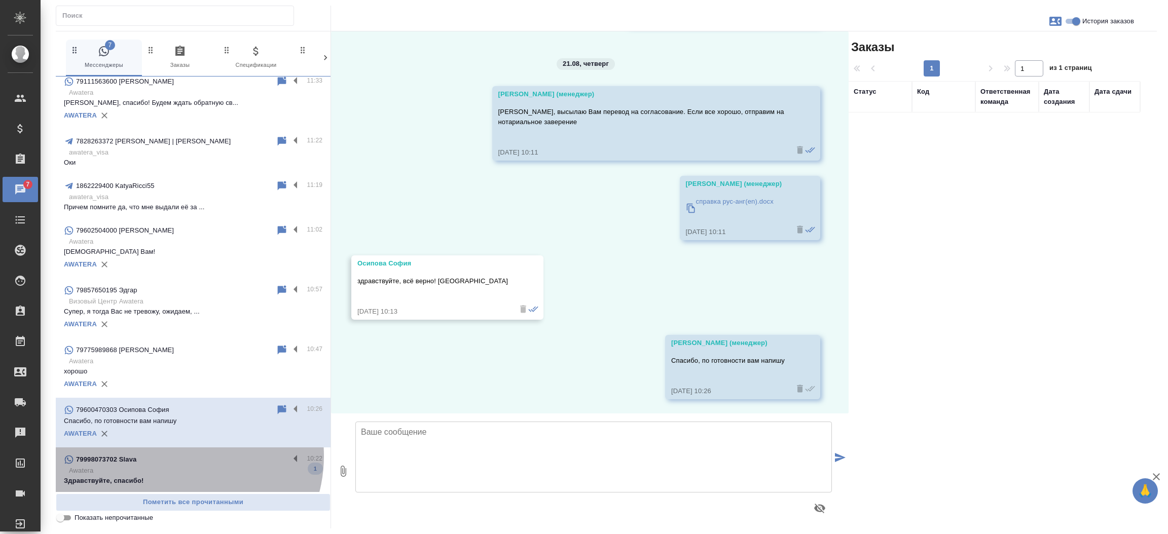
click at [178, 455] on div "79998073702 Slava" at bounding box center [177, 460] width 226 height 12
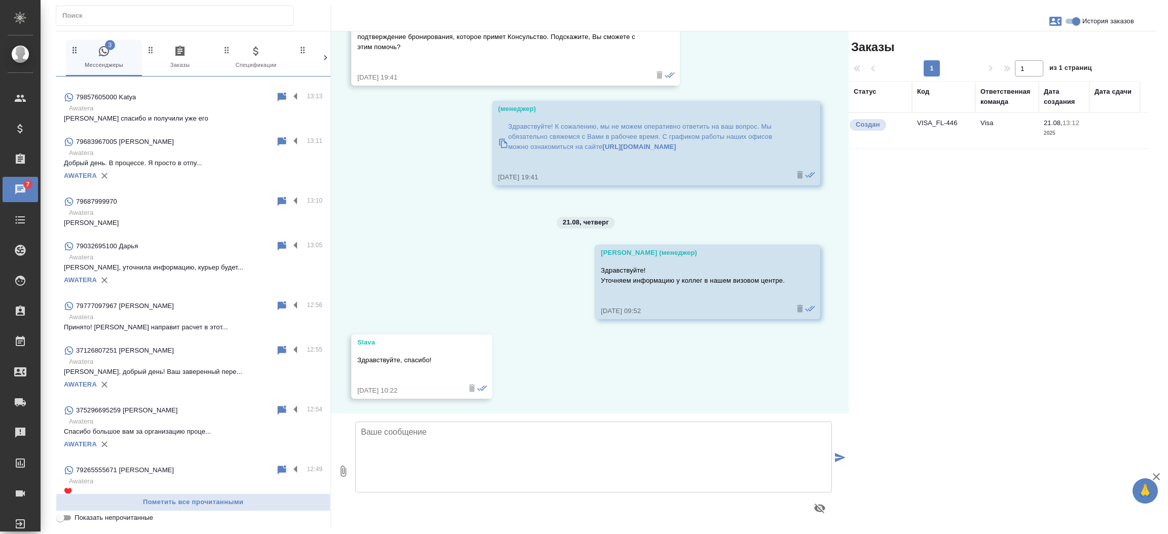
scroll to position [0, 0]
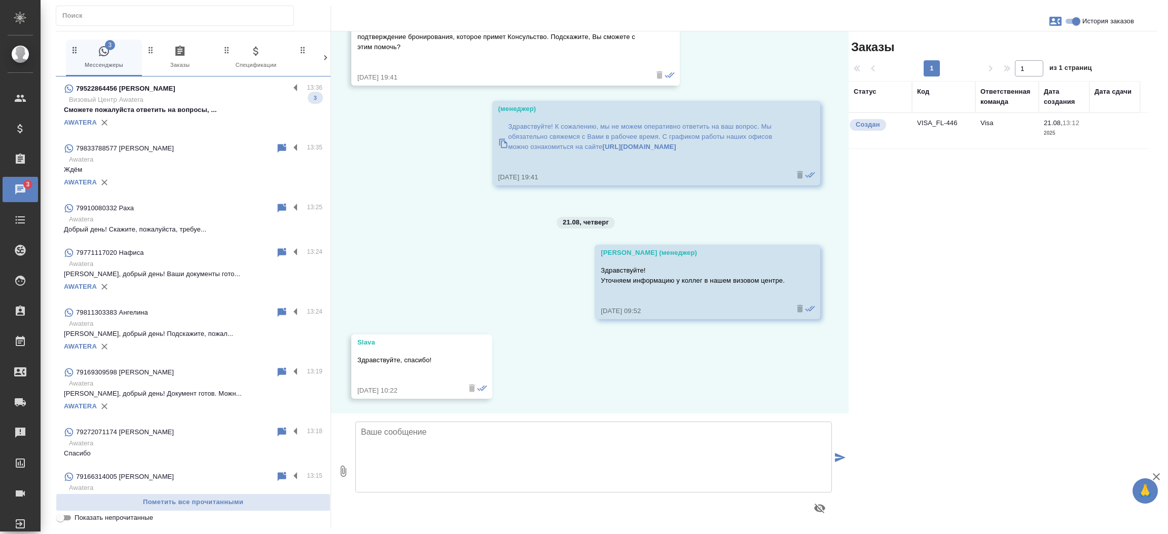
click at [187, 94] on div "79522864456 [PERSON_NAME]" at bounding box center [177, 89] width 226 height 12
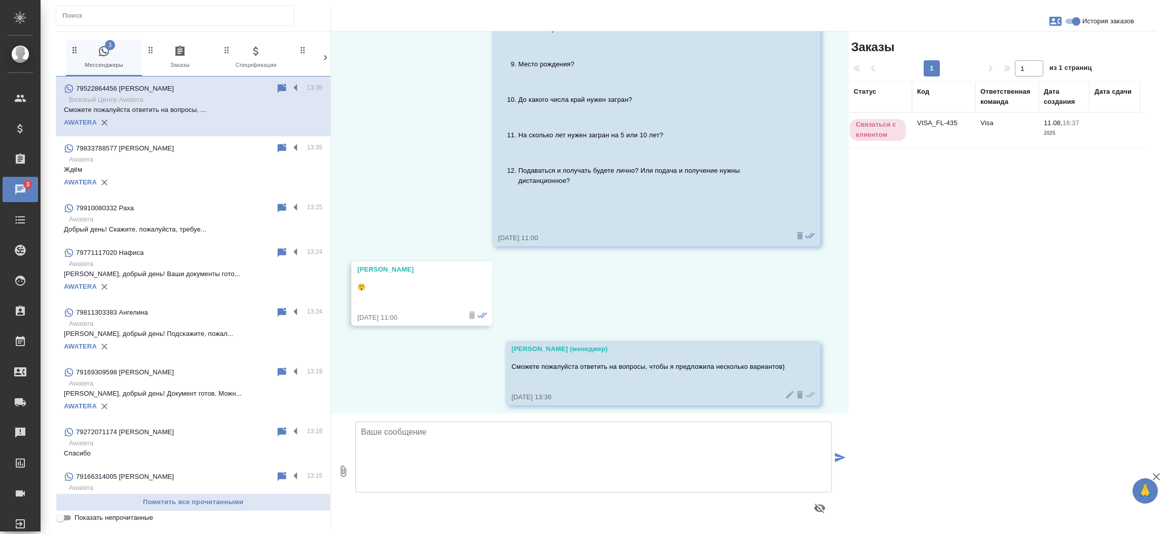
scroll to position [628, 0]
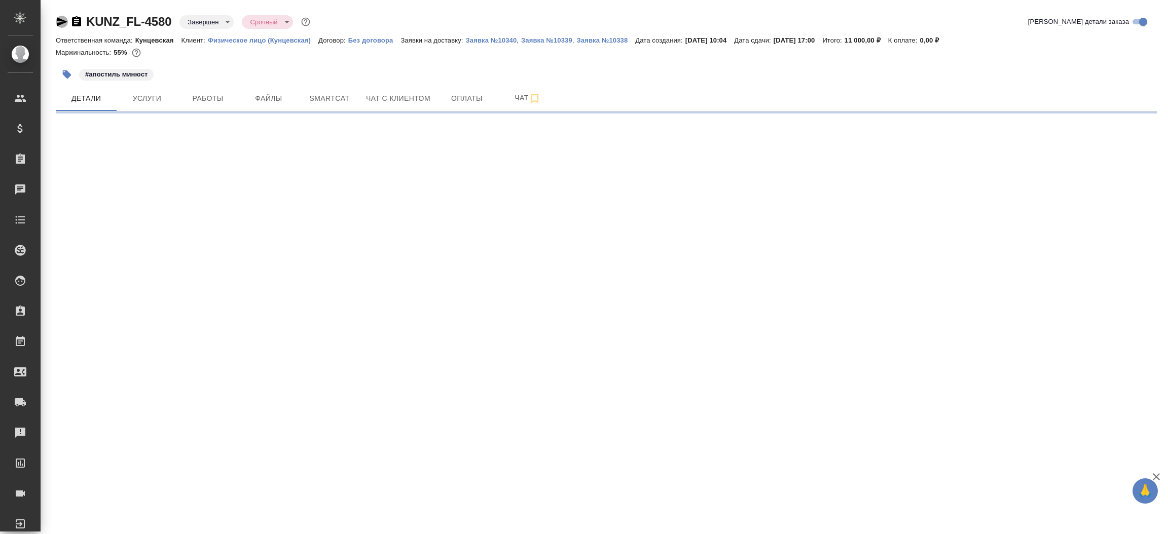
click at [65, 24] on icon "button" at bounding box center [62, 22] width 12 height 12
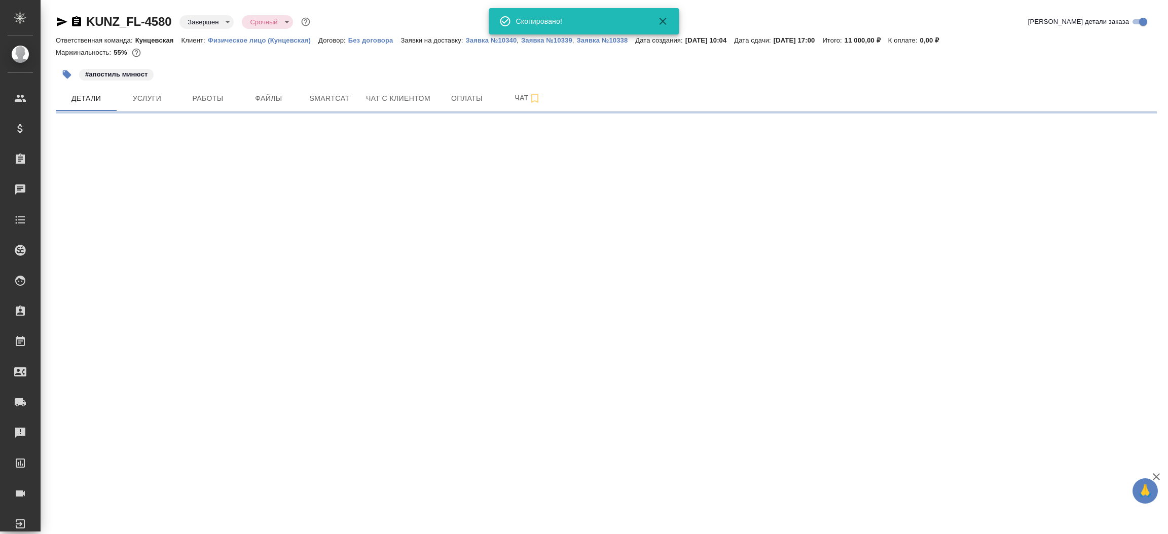
select select "RU"
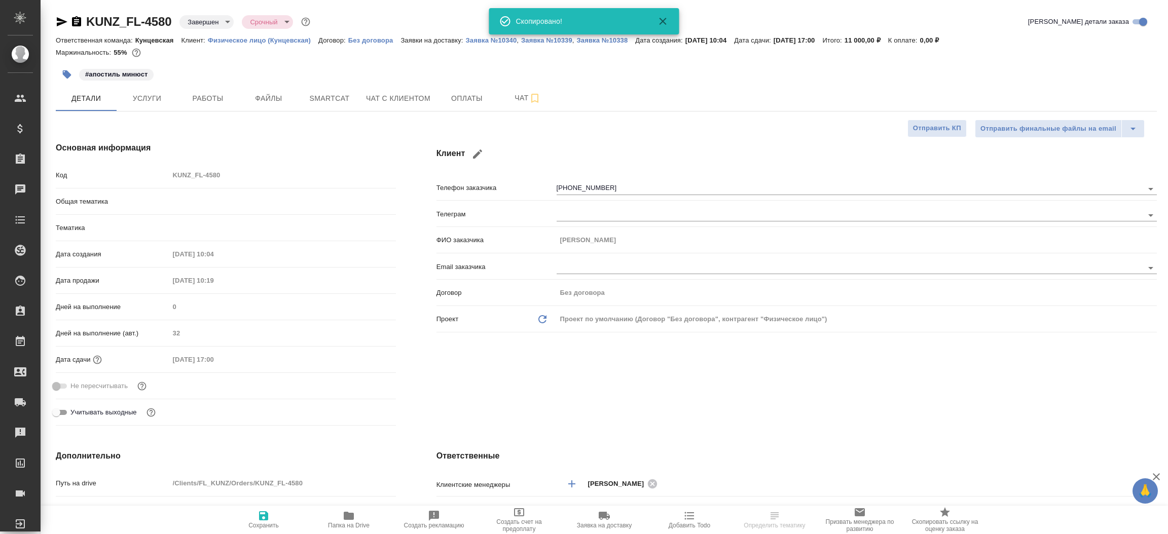
type textarea "x"
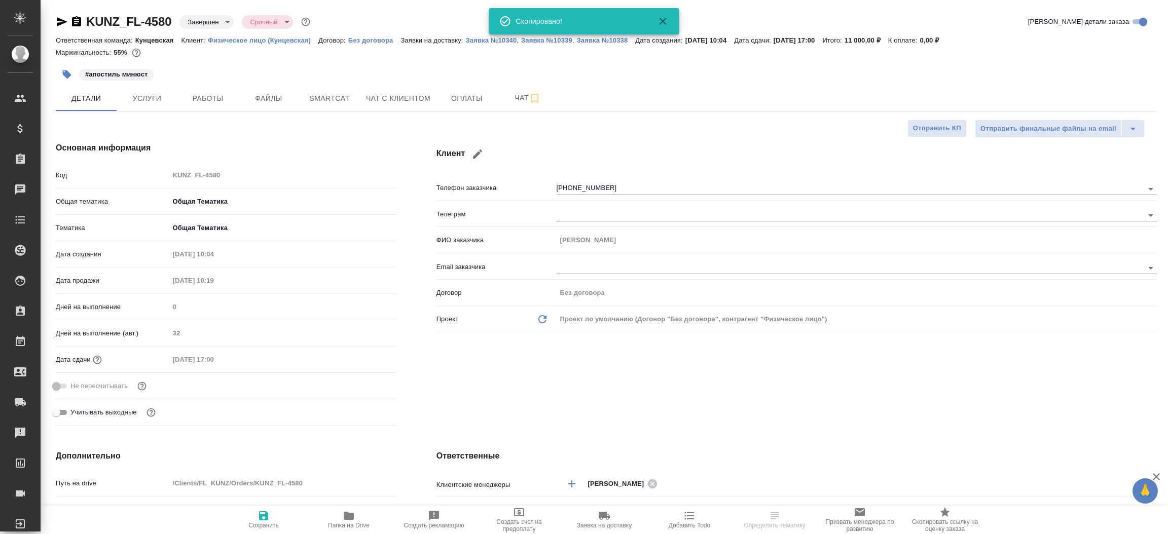
type textarea "x"
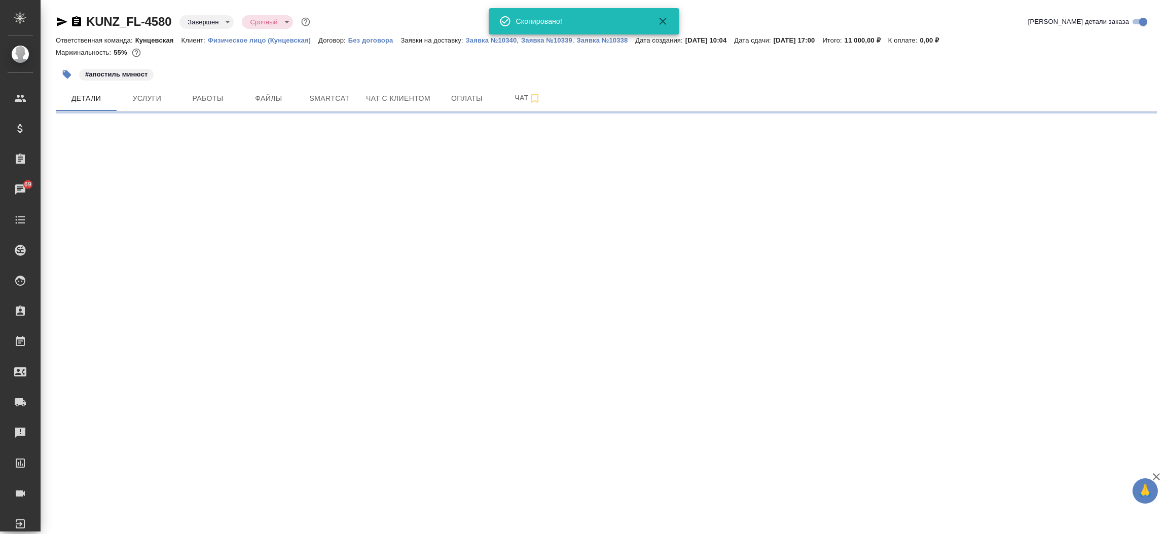
select select "RU"
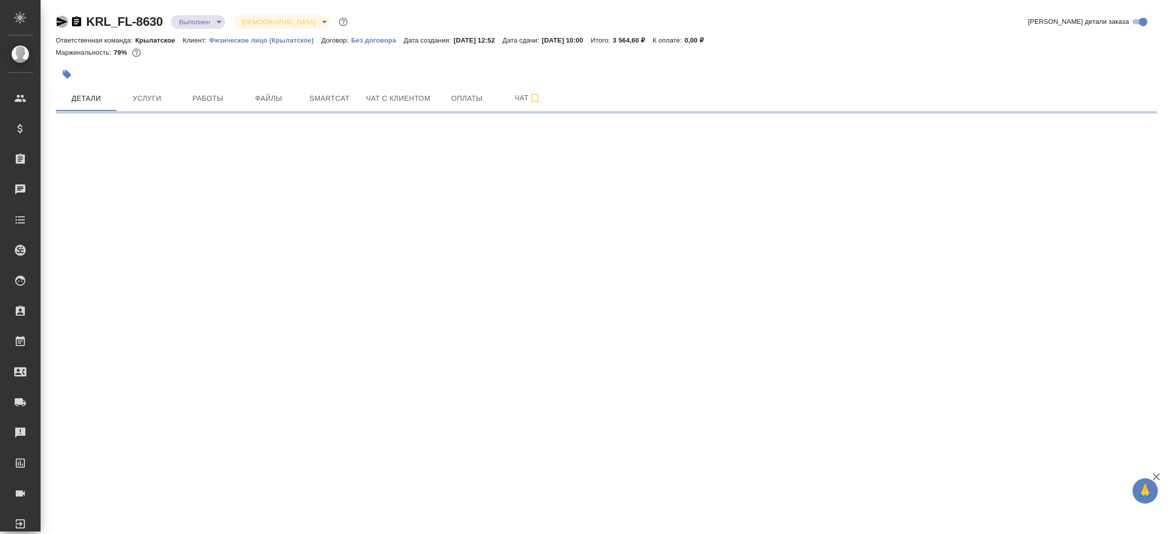
click at [56, 21] on icon "button" at bounding box center [62, 22] width 12 height 12
select select "RU"
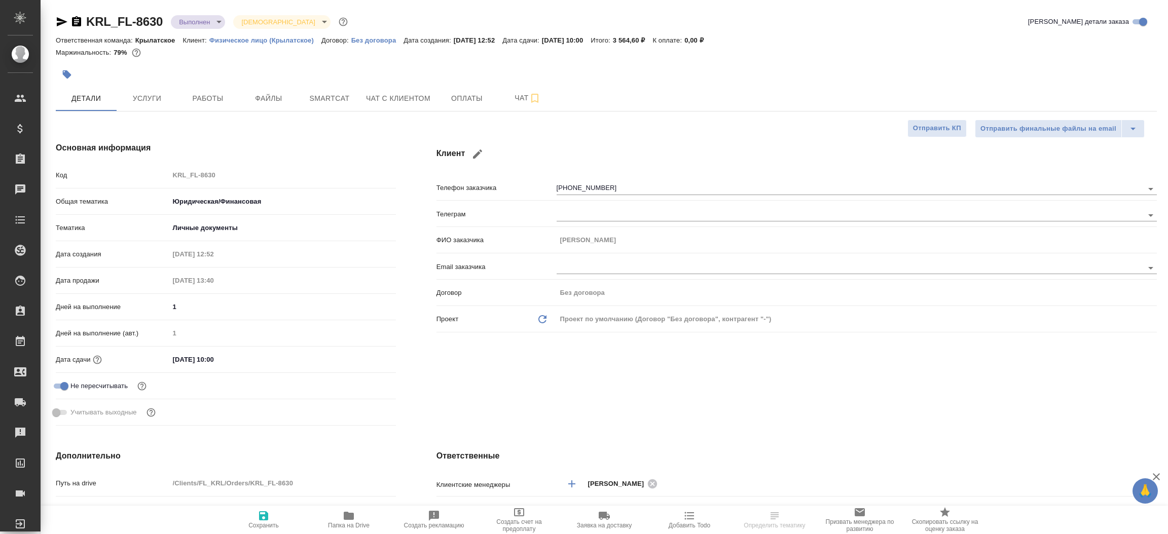
type textarea "x"
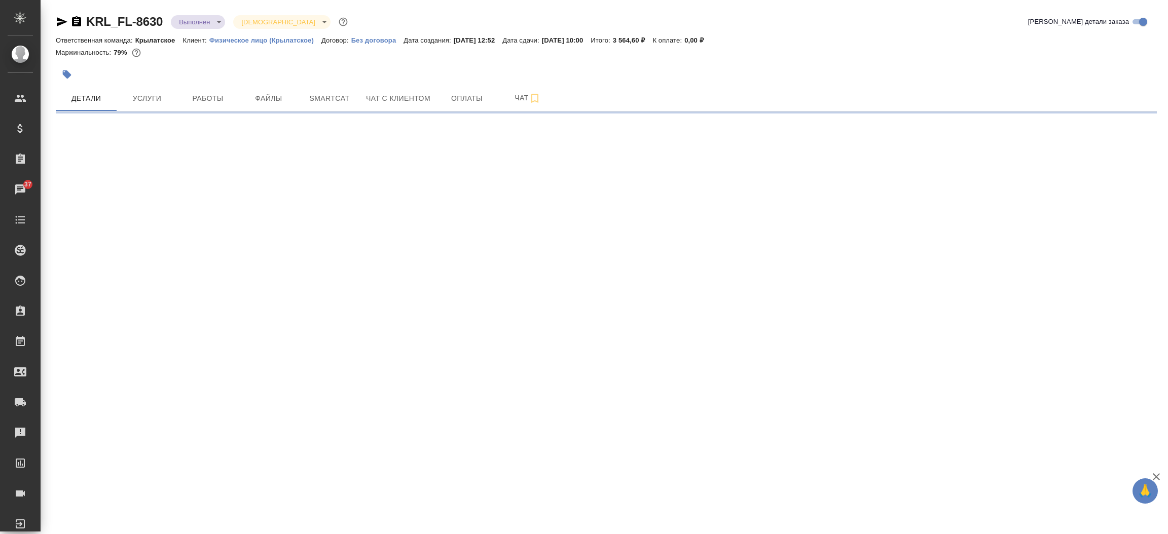
select select "RU"
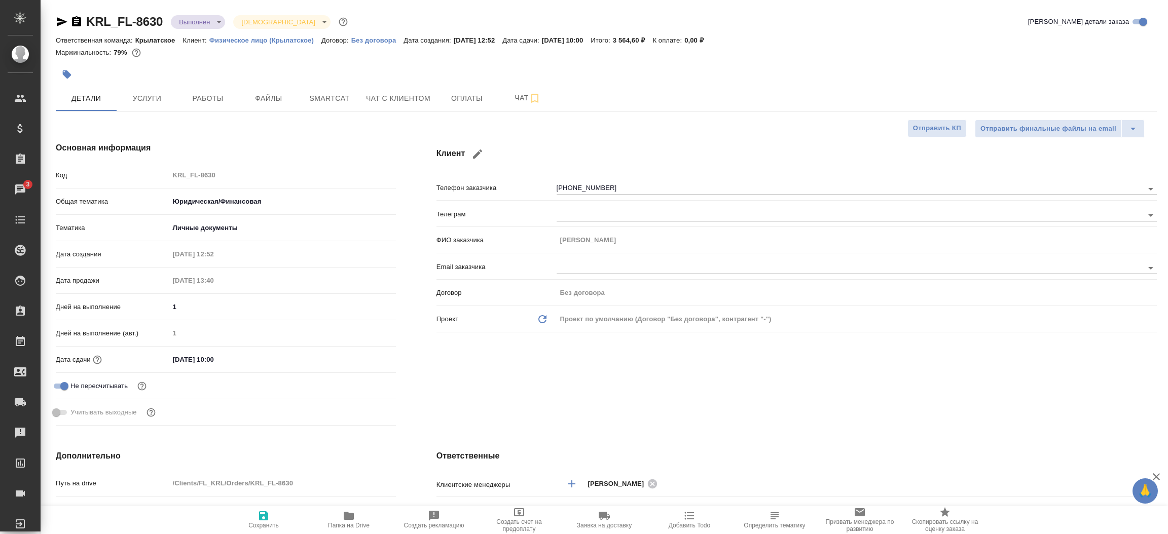
type textarea "x"
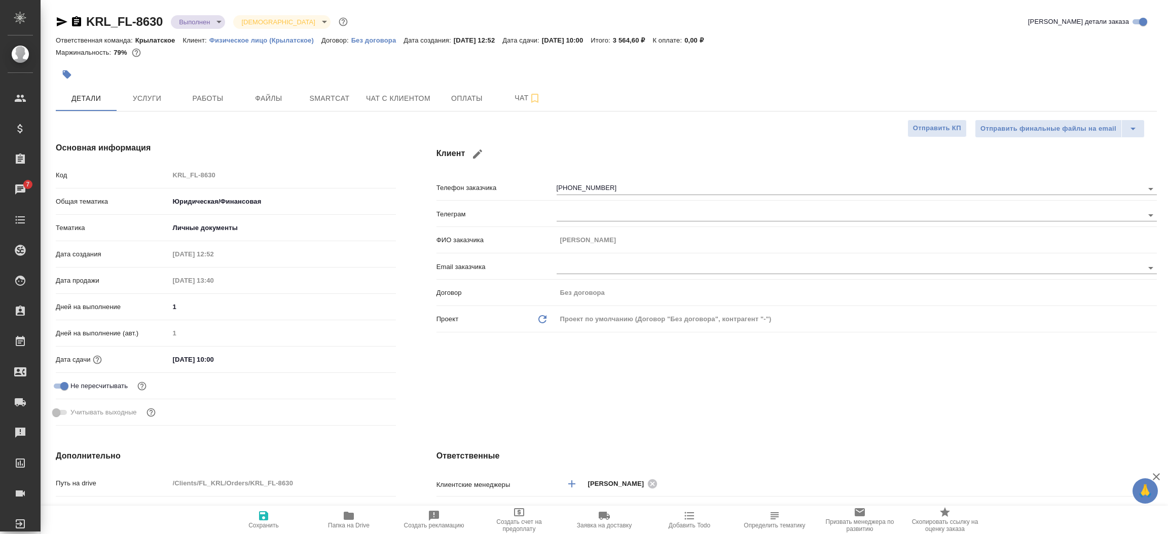
type textarea "x"
